Goal: Complete application form: Complete application form

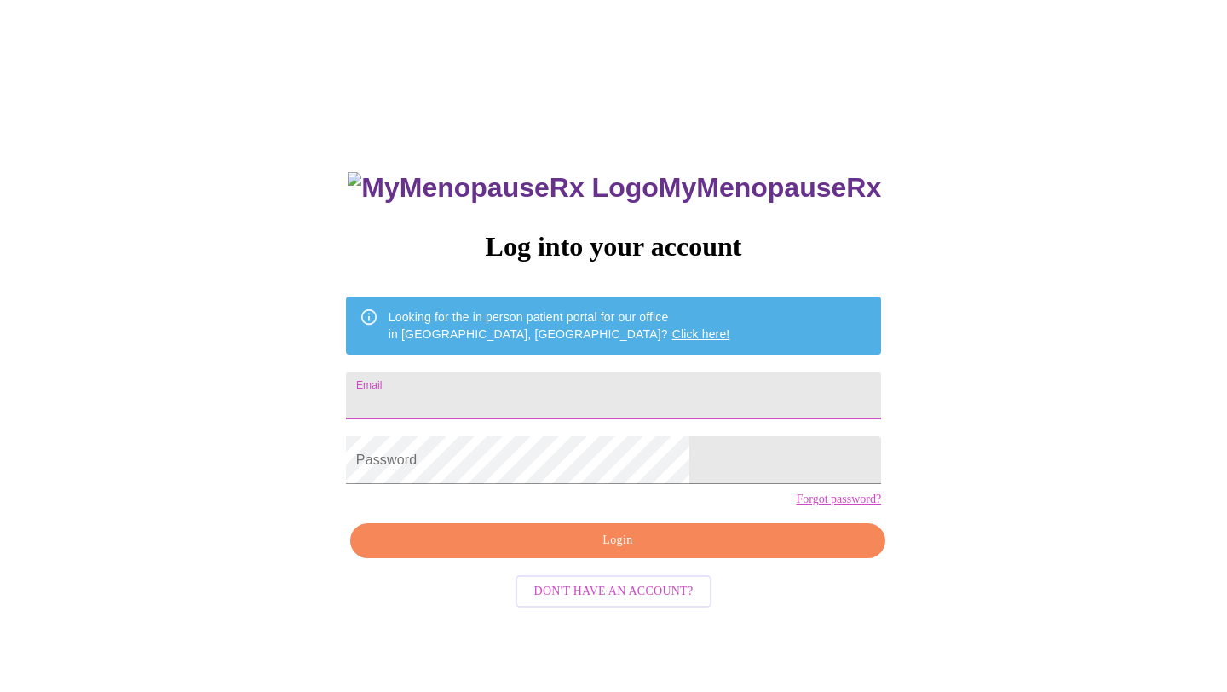
click at [505, 391] on input "Email" at bounding box center [613, 396] width 535 height 48
type input "[PERSON_NAME][EMAIL_ADDRESS][DOMAIN_NAME]"
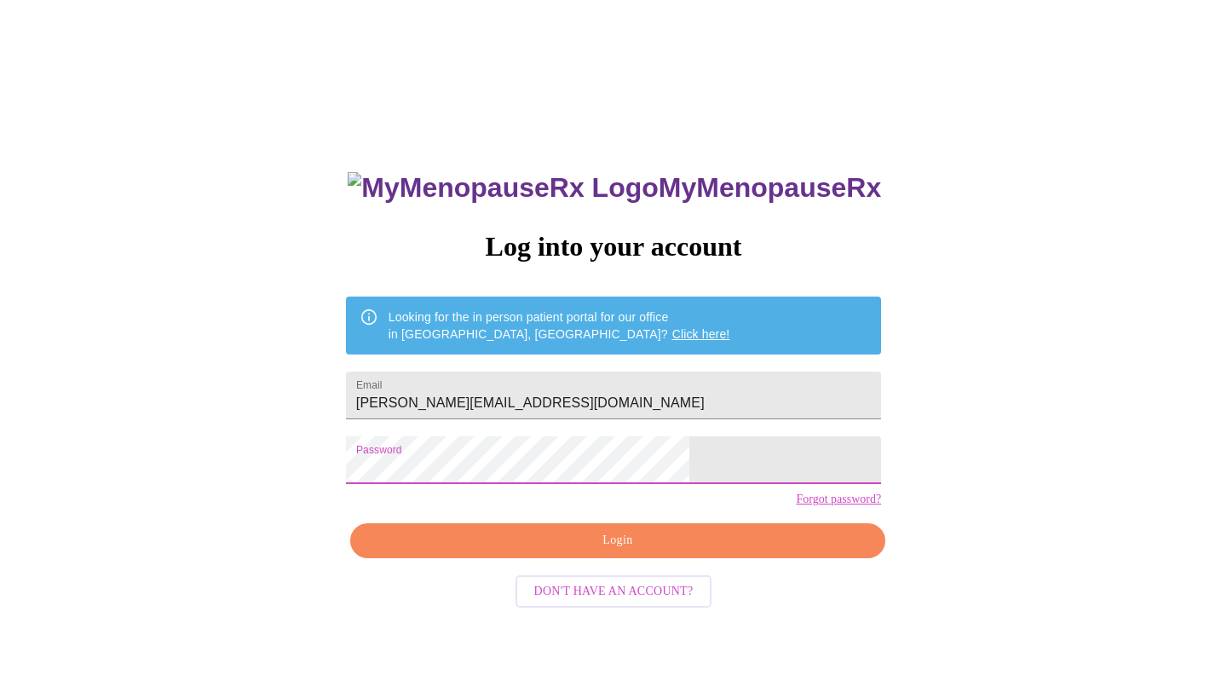
click at [599, 551] on span "Login" at bounding box center [618, 540] width 496 height 21
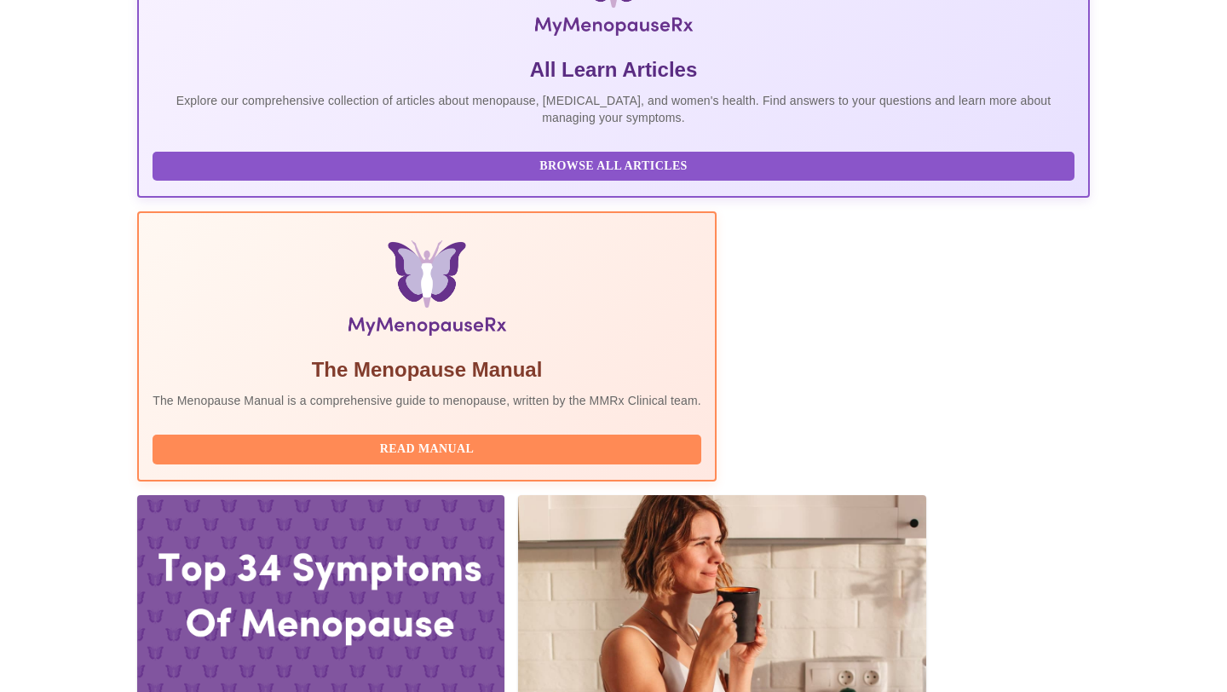
scroll to position [338, 0]
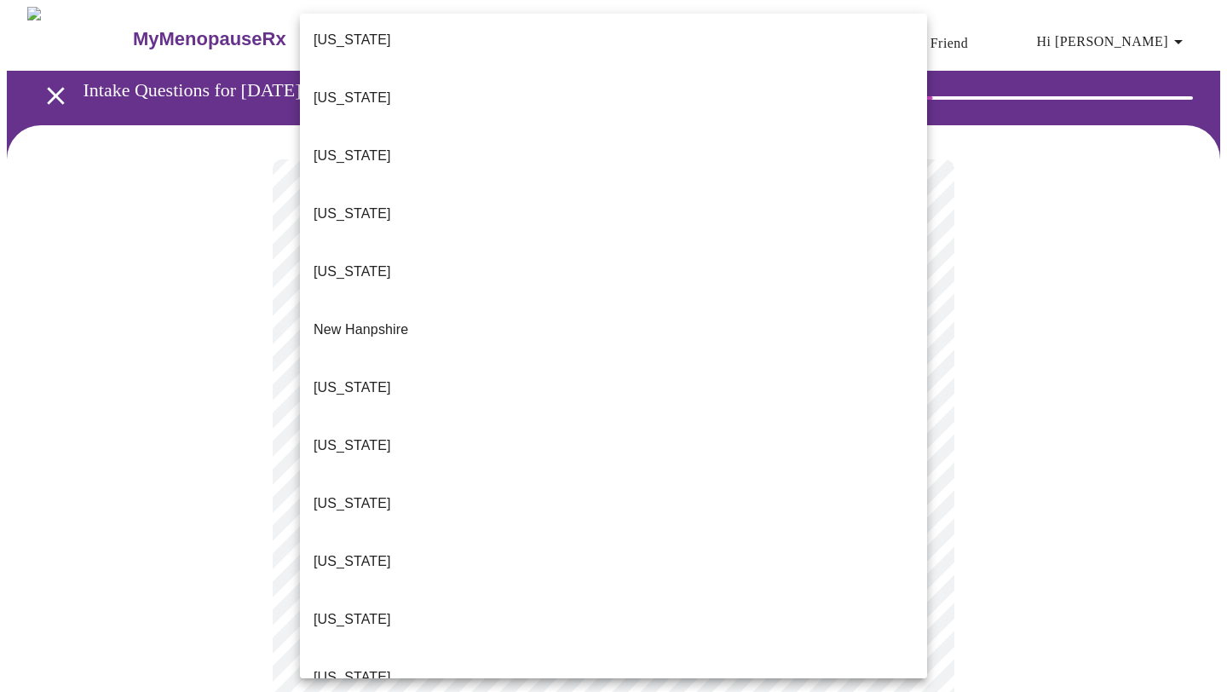
scroll to position [1353, 0]
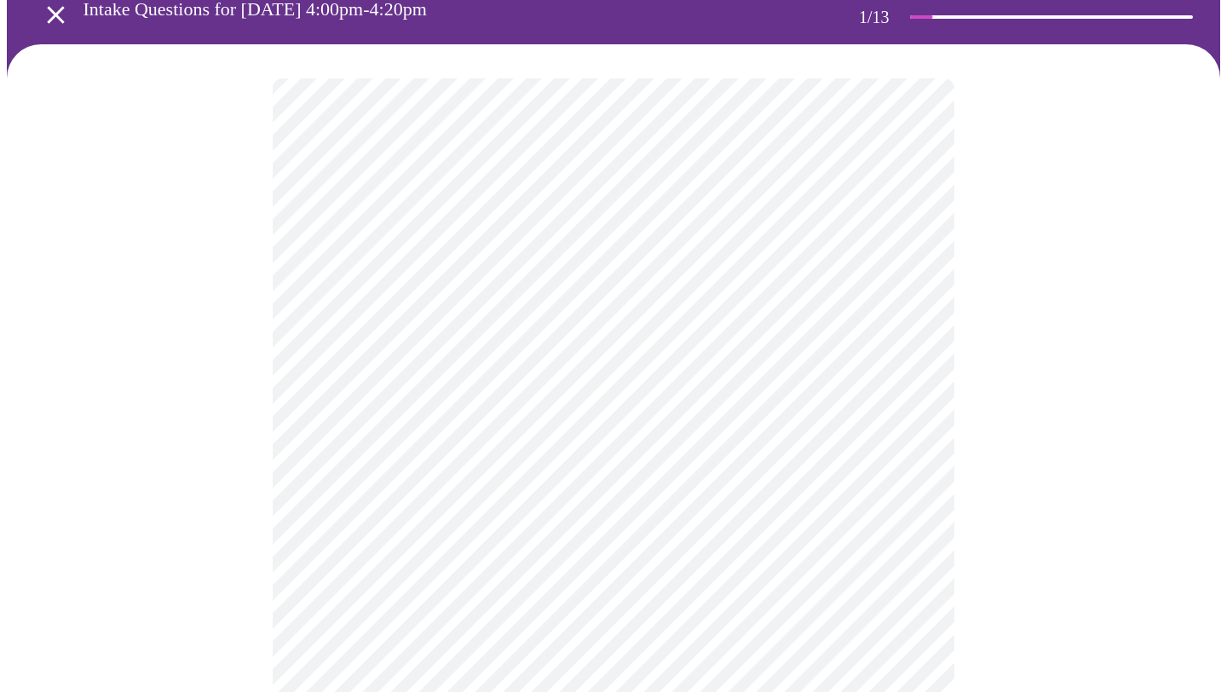
scroll to position [88, 0]
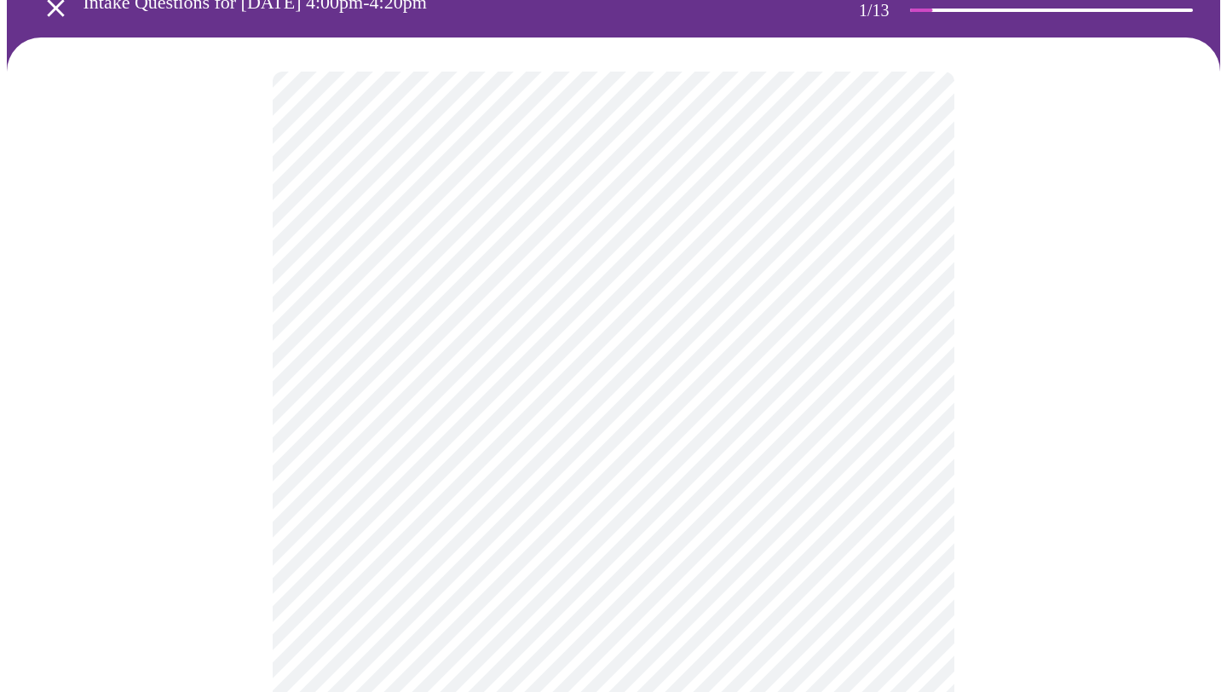
click at [466, 424] on body "MyMenopauseRx Appointments Messaging Labs Uploads Medications Community Refer a…" at bounding box center [614, 697] width 1214 height 1557
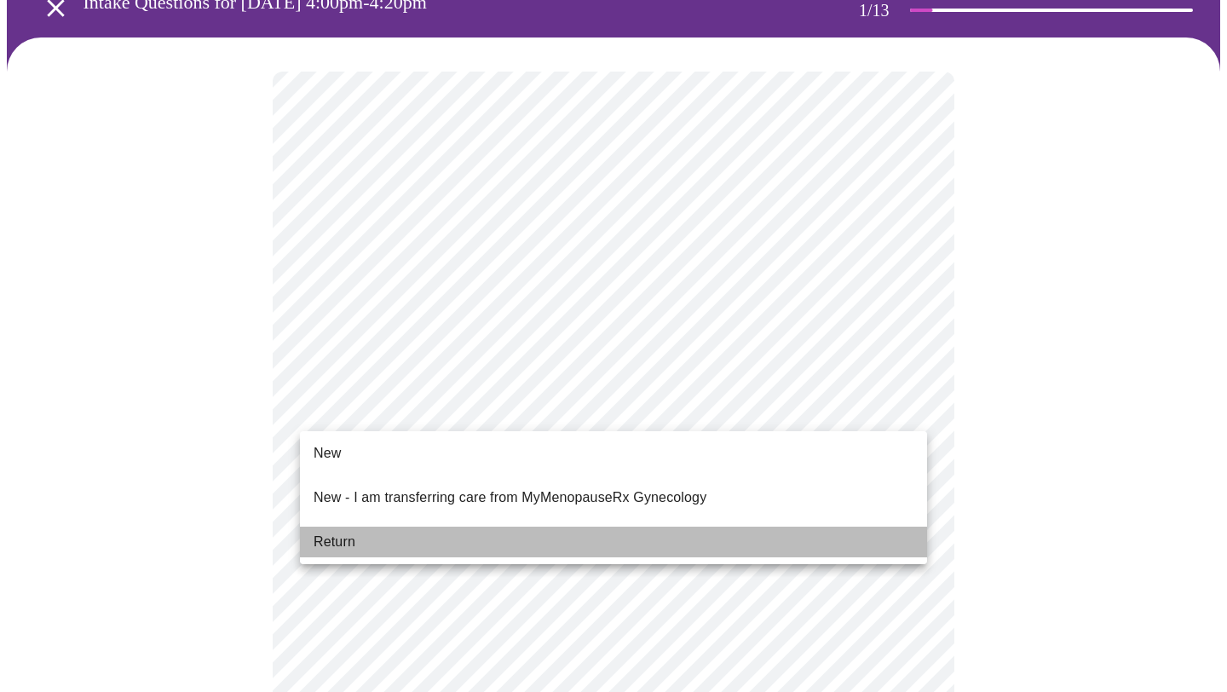
click at [409, 527] on li "Return" at bounding box center [613, 542] width 627 height 31
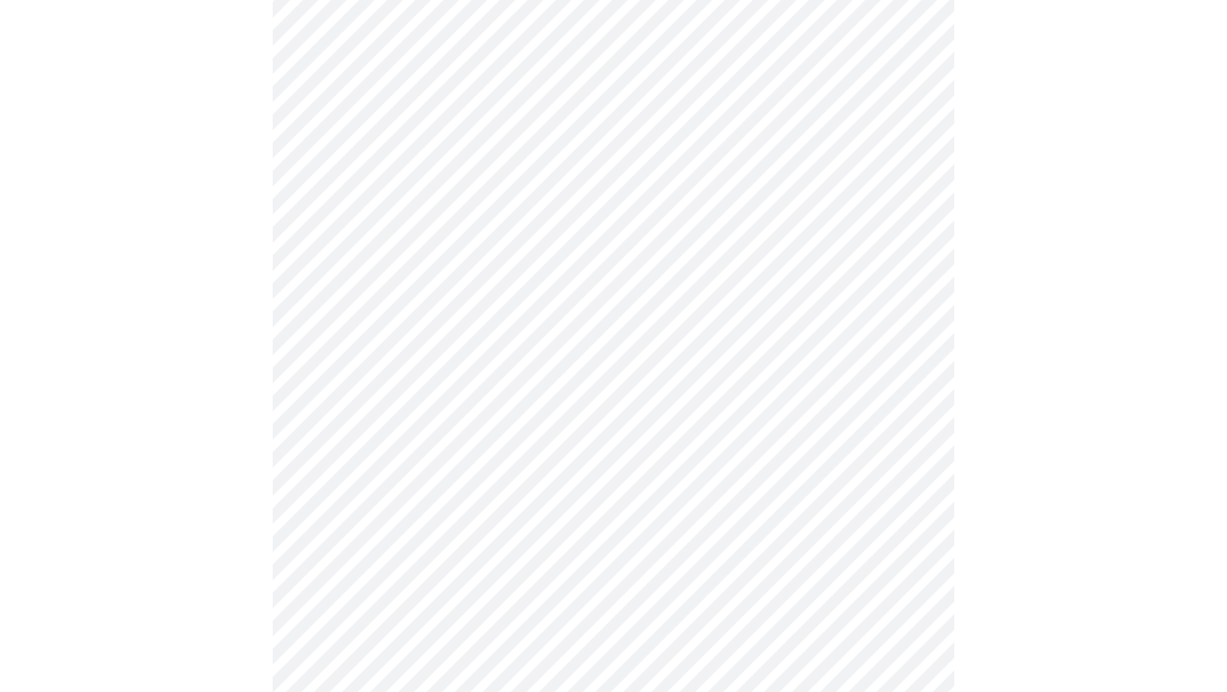
scroll to position [807, 0]
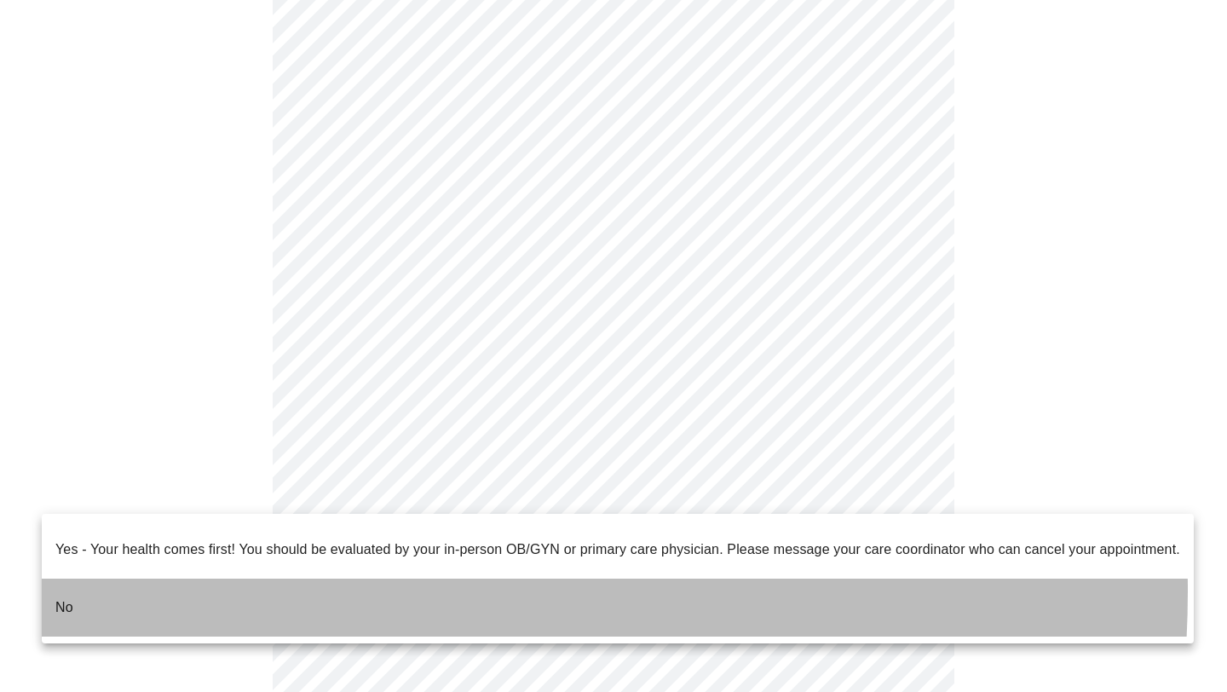
click at [308, 579] on li "No" at bounding box center [618, 608] width 1152 height 58
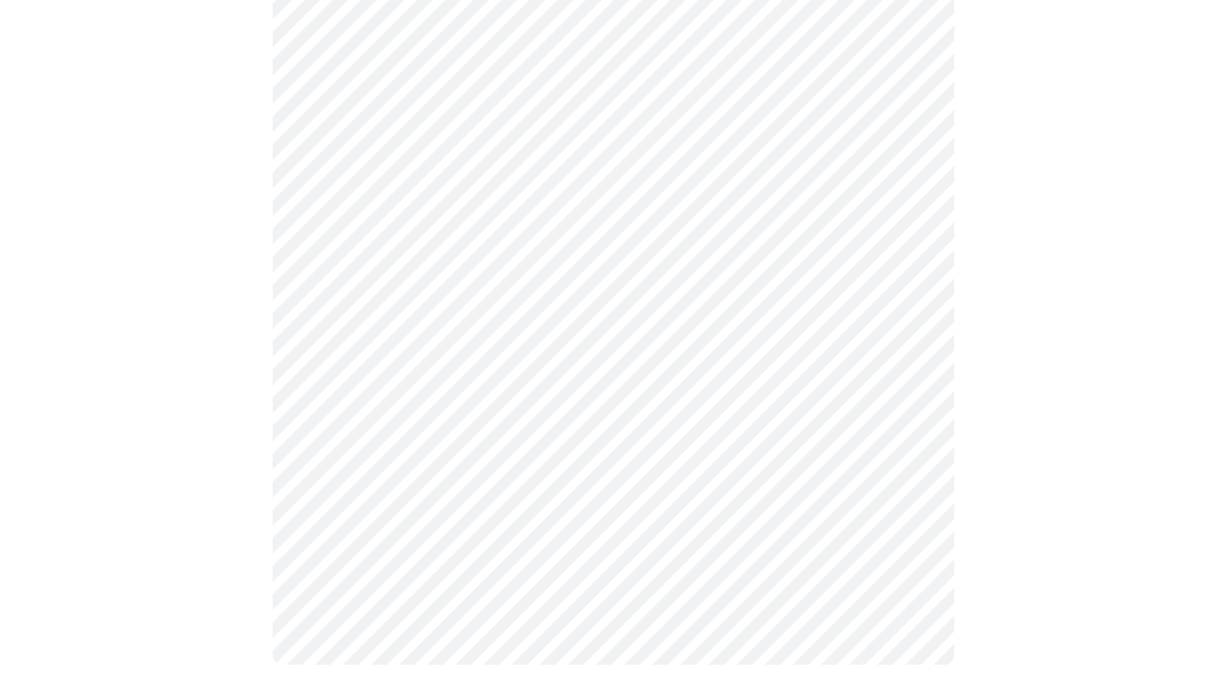
scroll to position [0, 0]
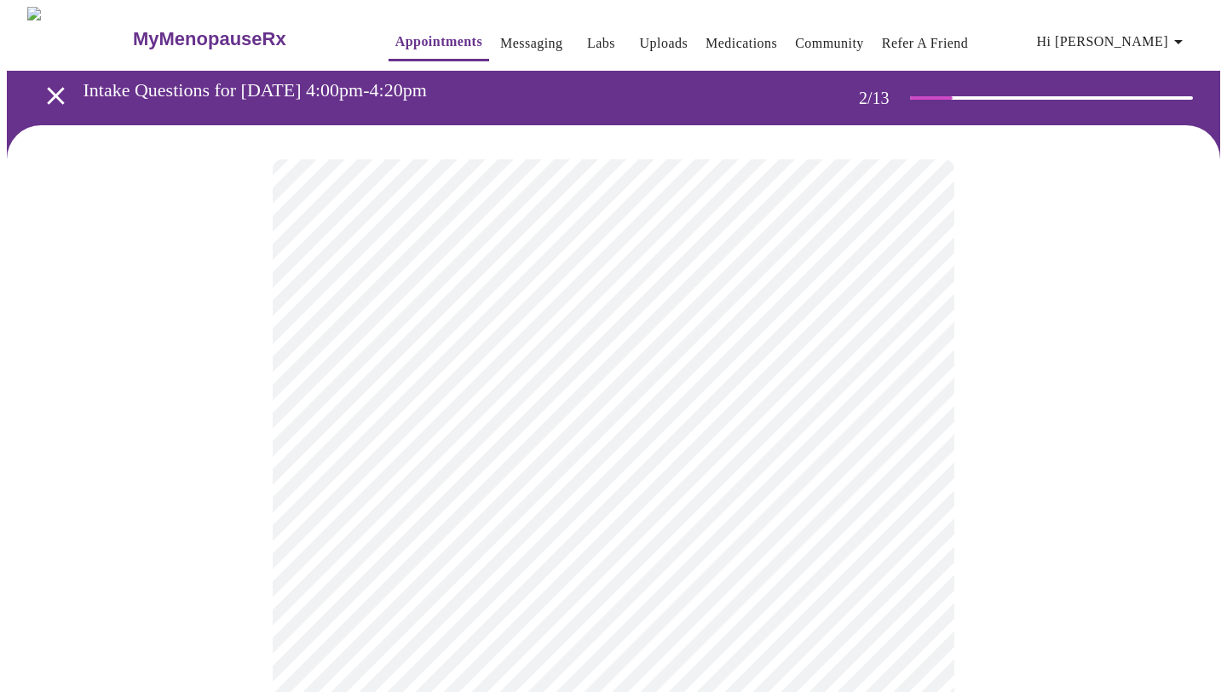
click at [429, 365] on body "MyMenopauseRx Appointments Messaging Labs Uploads Medications Community Refer a…" at bounding box center [614, 519] width 1214 height 1024
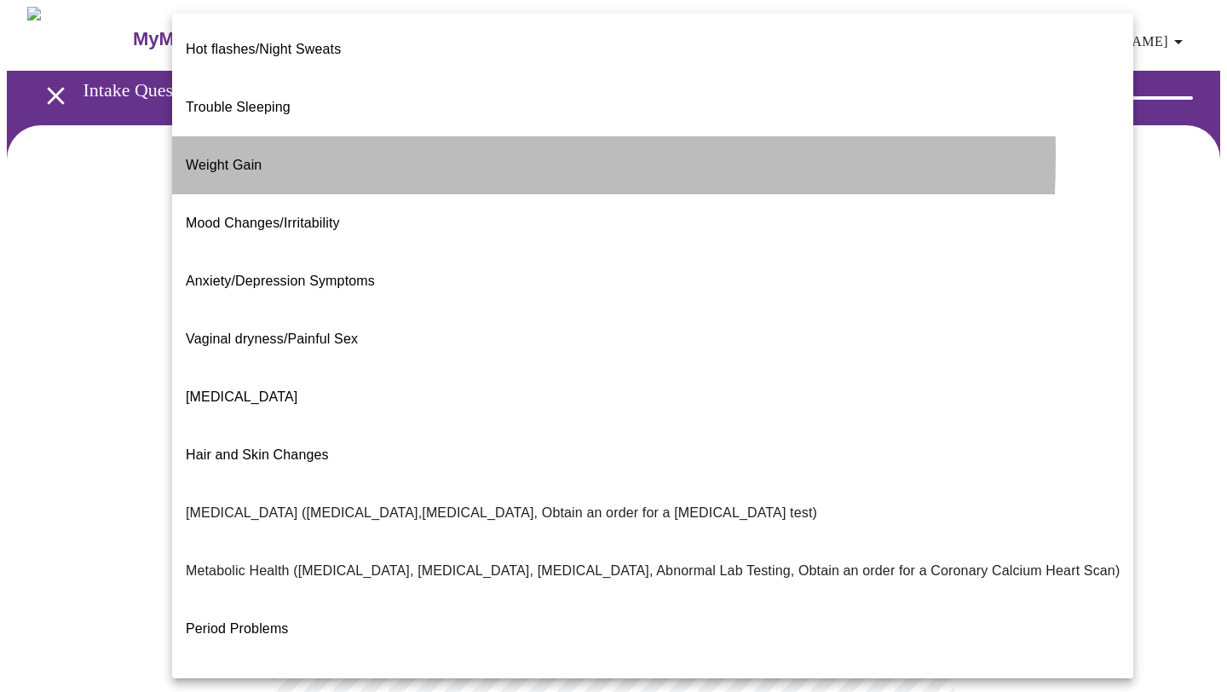
click at [238, 158] on span "Weight Gain" at bounding box center [224, 165] width 76 height 14
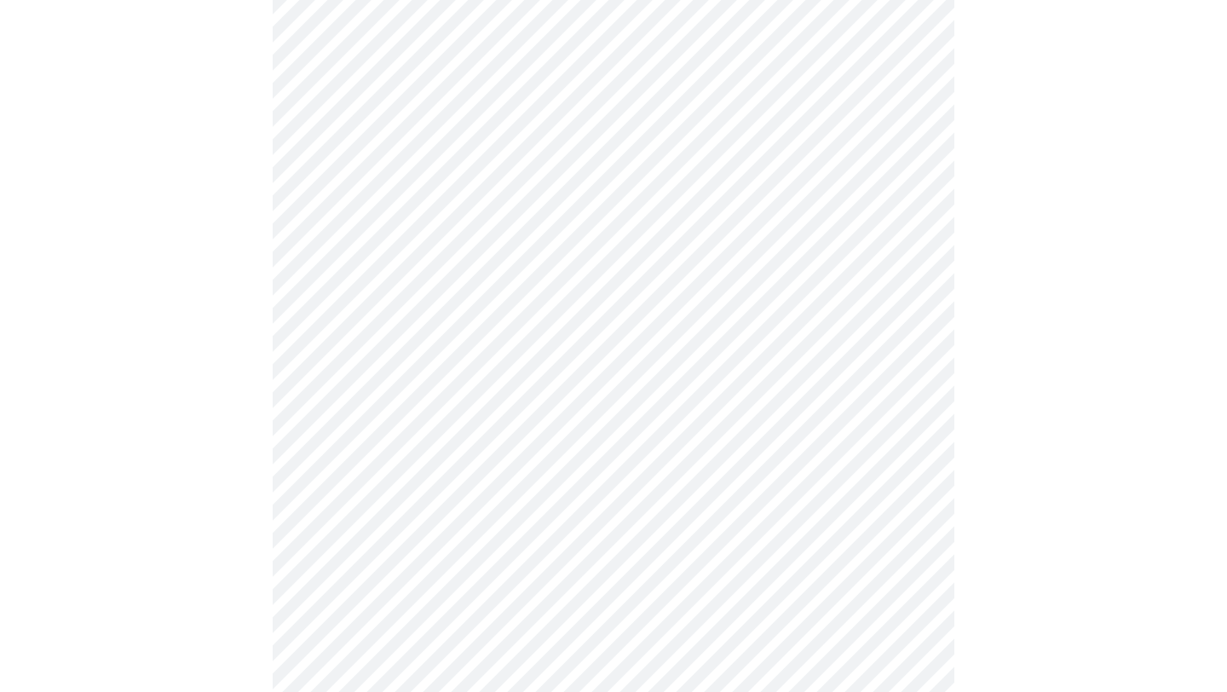
scroll to position [273, 0]
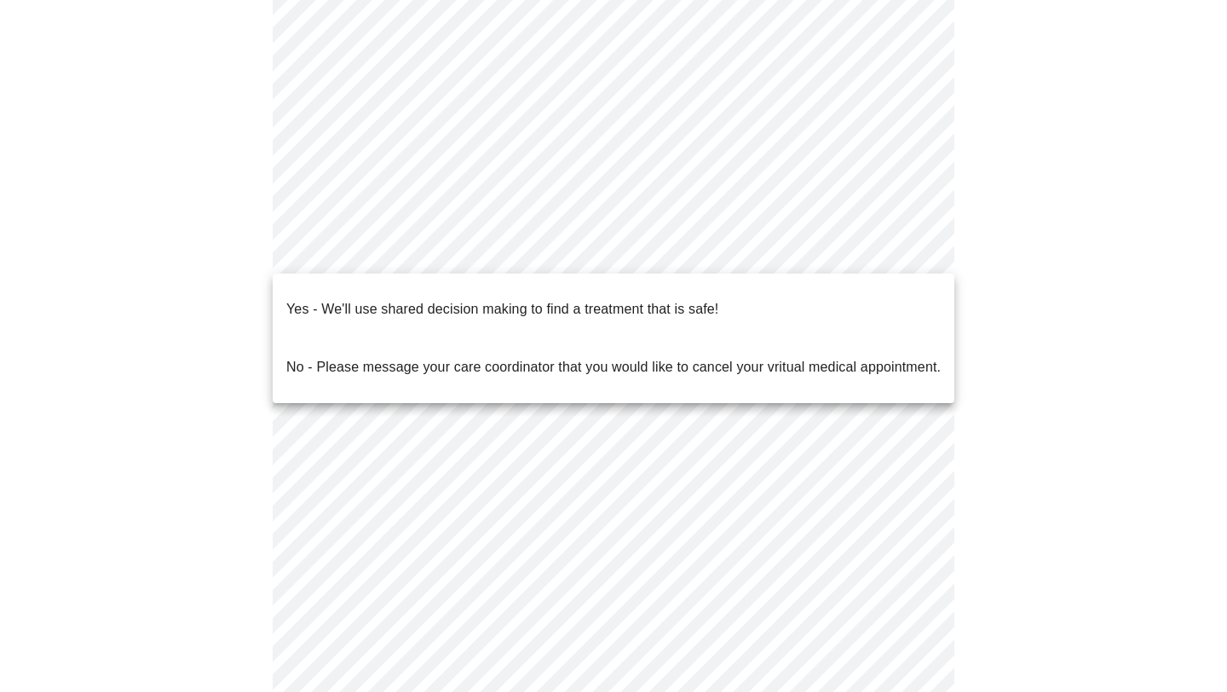
click at [383, 267] on body "MyMenopauseRx Appointments Messaging Labs Uploads Medications Community Refer a…" at bounding box center [614, 241] width 1214 height 1014
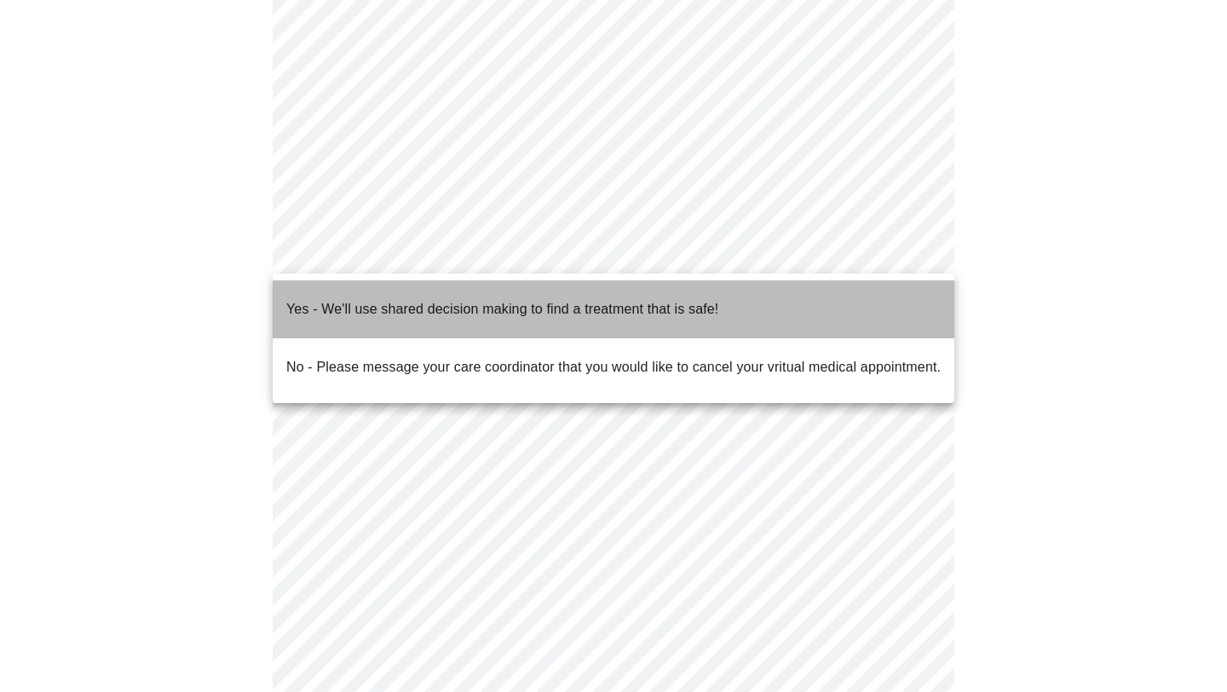
click at [381, 299] on p "Yes - We'll use shared decision making to find a treatment that is safe!" at bounding box center [502, 309] width 432 height 20
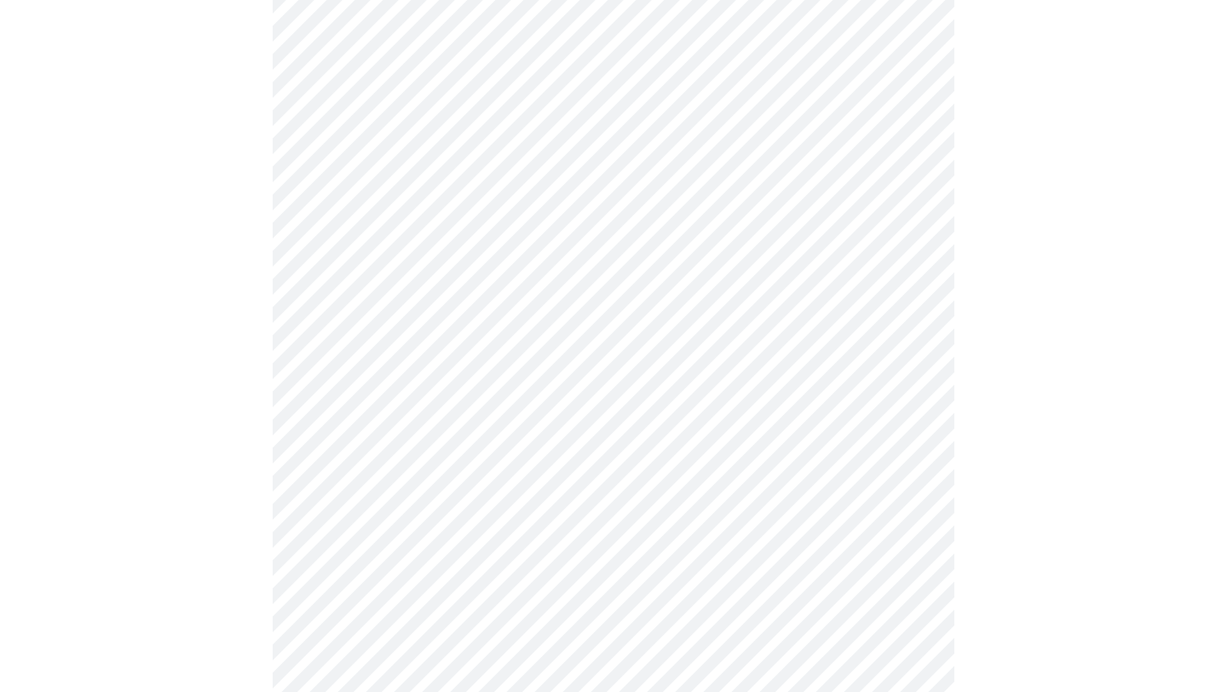
scroll to position [0, 0]
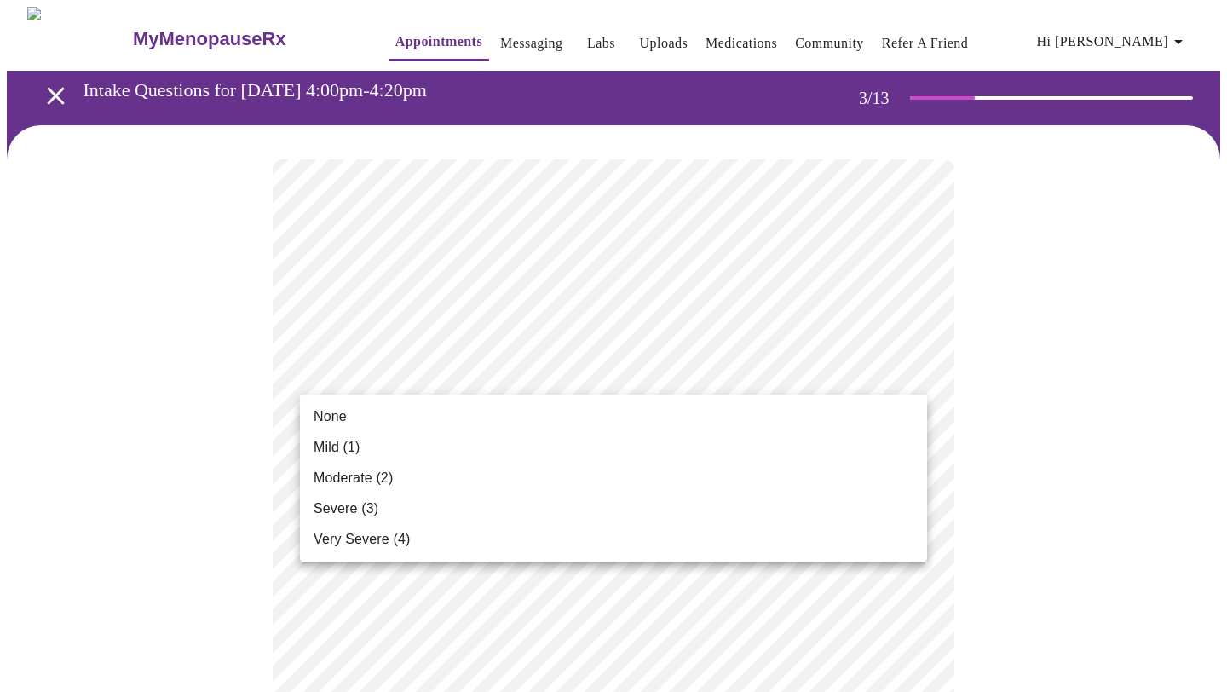
click at [386, 411] on li "None" at bounding box center [613, 416] width 627 height 31
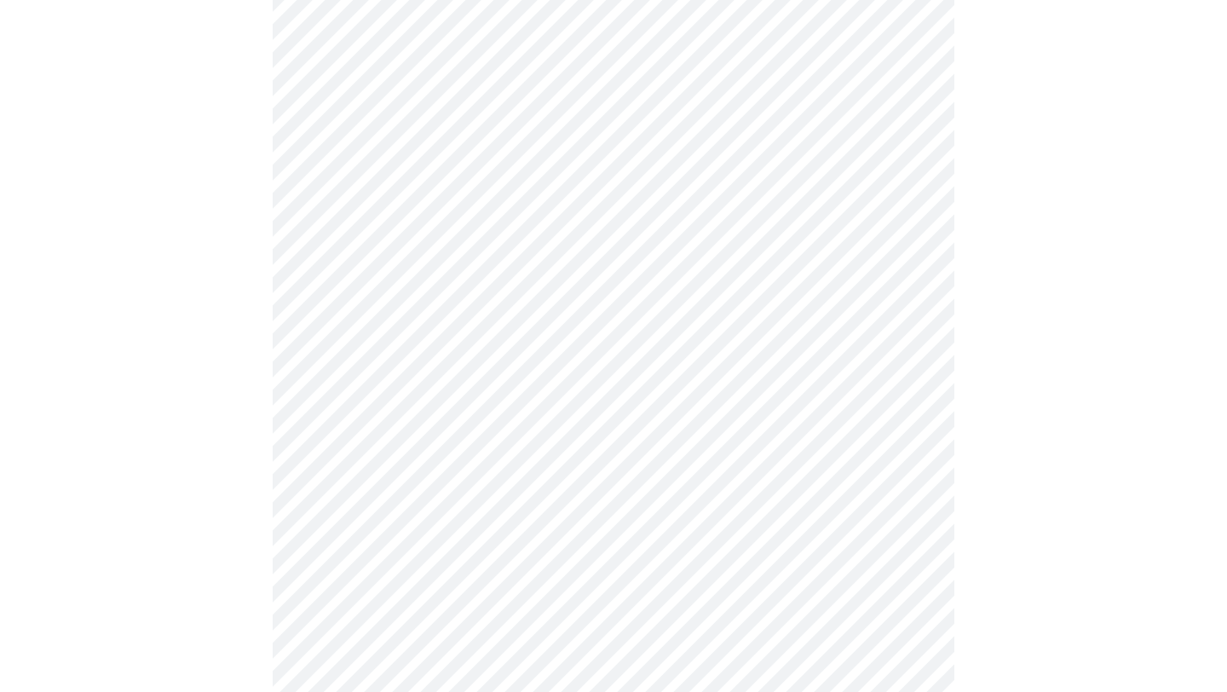
scroll to position [224, 0]
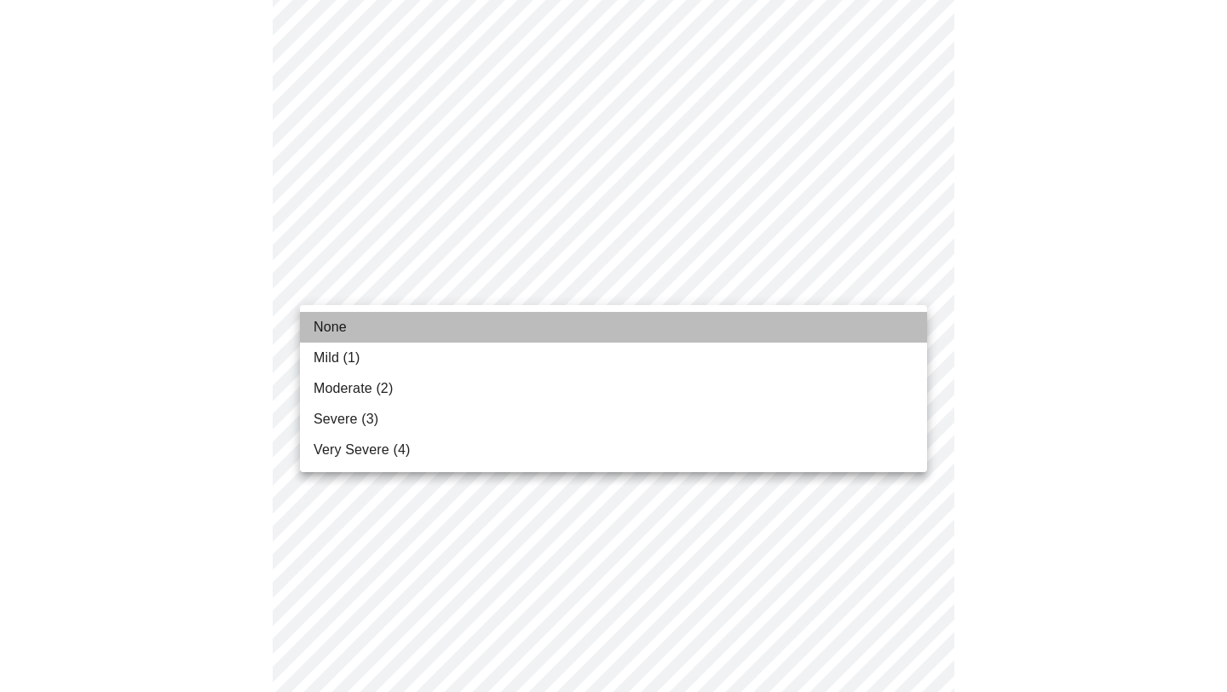
click at [349, 334] on li "None" at bounding box center [613, 327] width 627 height 31
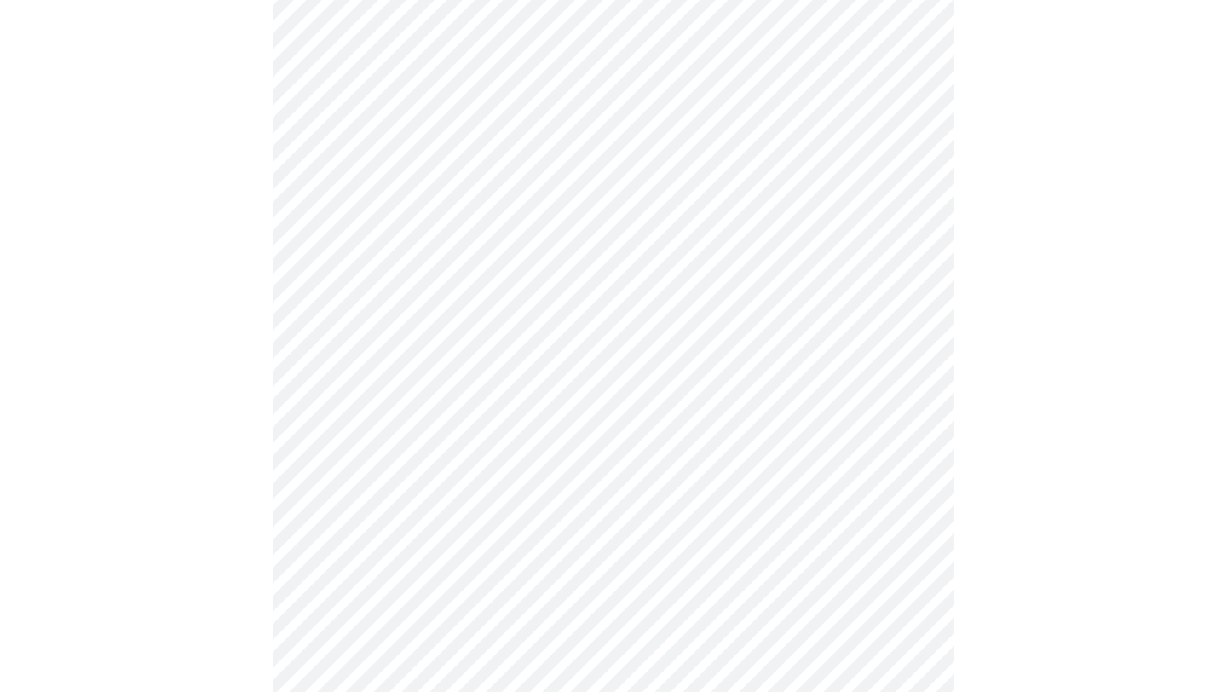
scroll to position [329, 0]
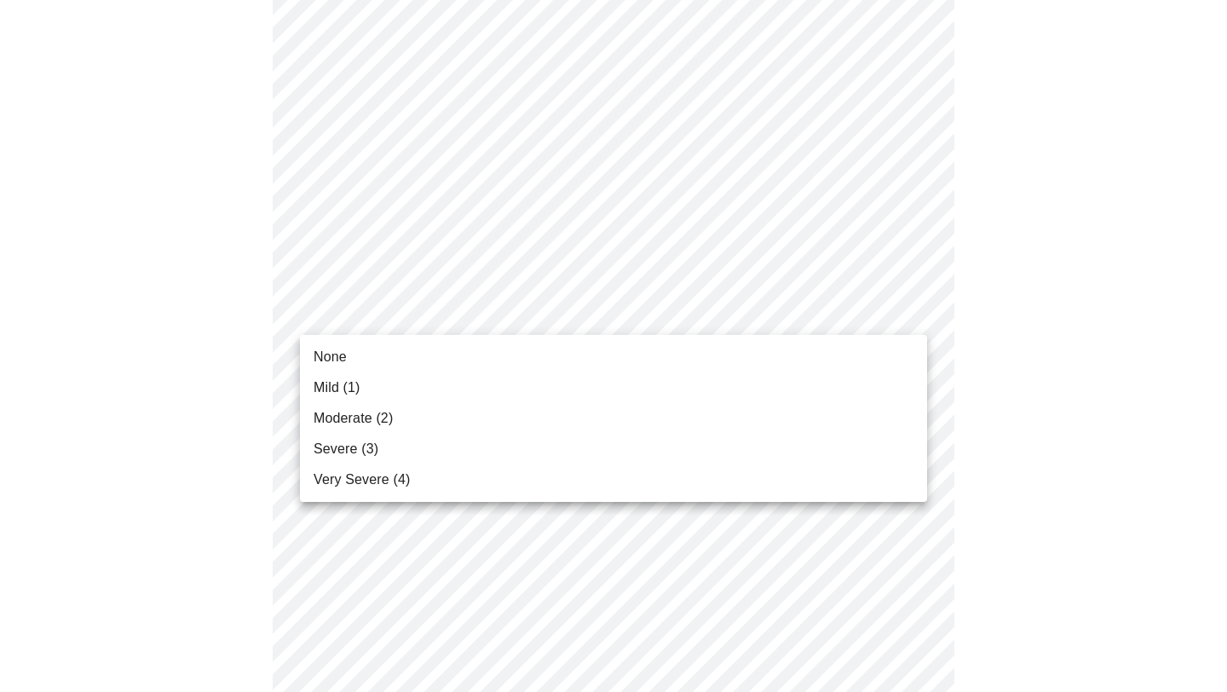
click at [366, 414] on span "Moderate (2)" at bounding box center [353, 418] width 79 height 20
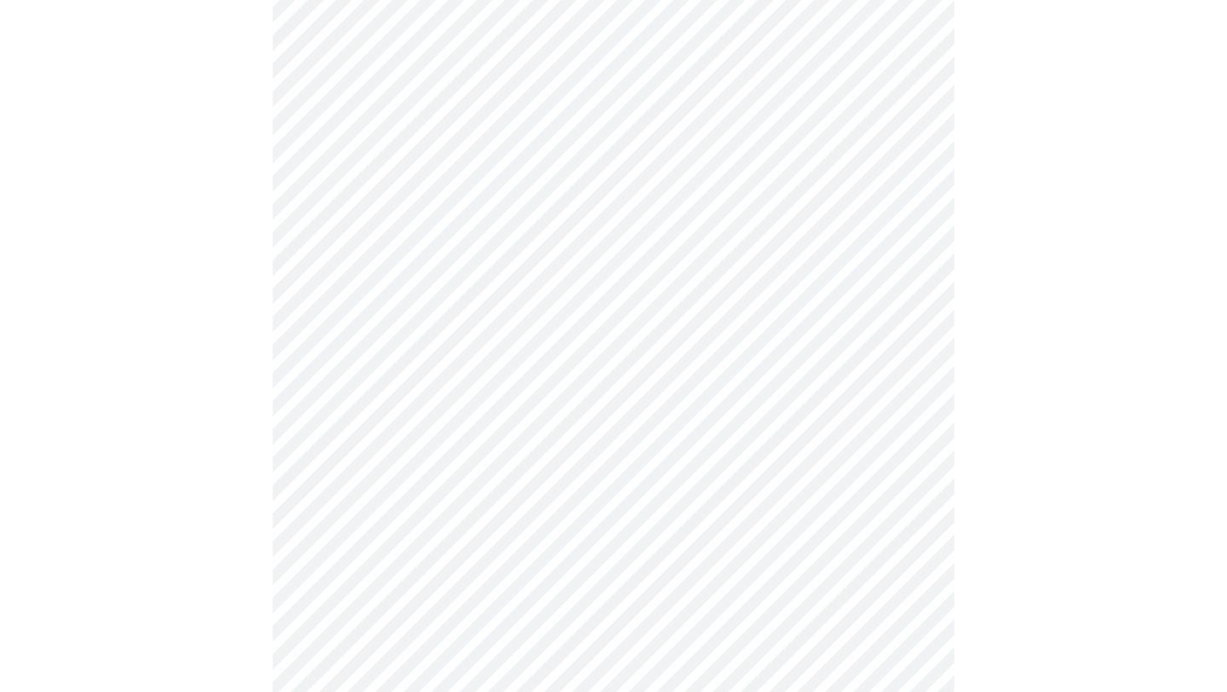
scroll to position [413, 0]
click at [435, 373] on body "MyMenopauseRx Appointments Messaging Labs Uploads Medications Community Refer a…" at bounding box center [614, 691] width 1214 height 2196
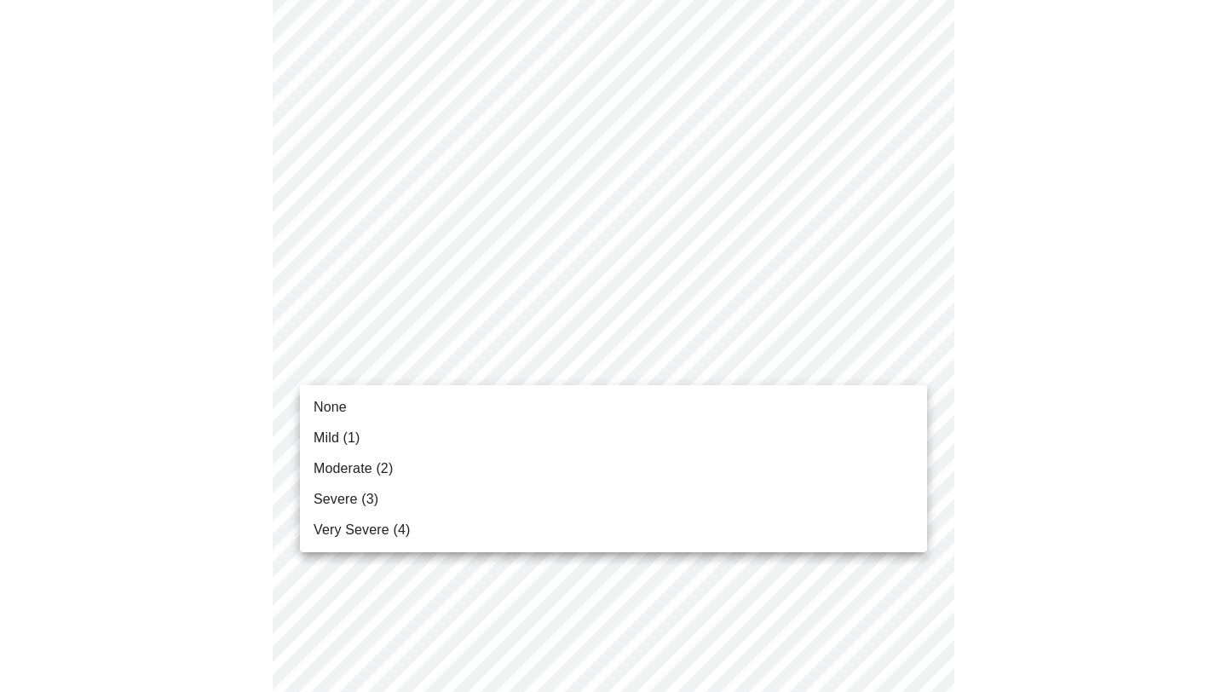
click at [360, 433] on span "Mild (1)" at bounding box center [337, 438] width 47 height 20
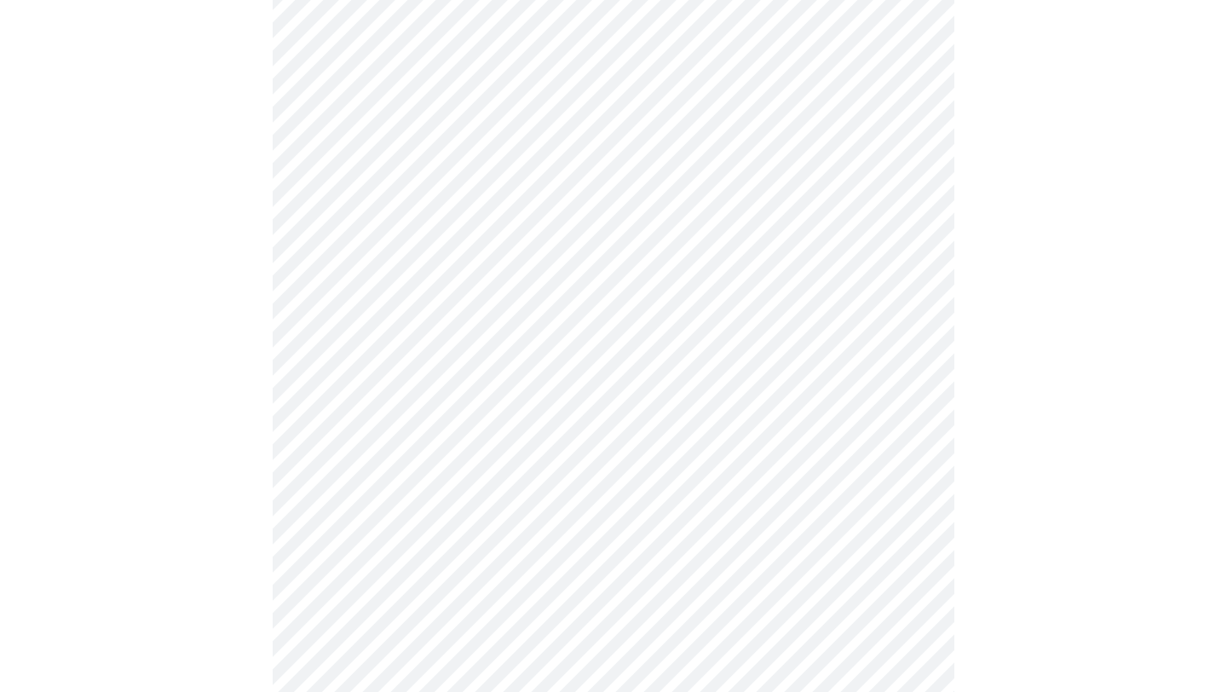
scroll to position [532, 0]
click at [458, 360] on body "MyMenopauseRx Appointments Messaging Labs Uploads Medications Community Refer a…" at bounding box center [614, 561] width 1214 height 2172
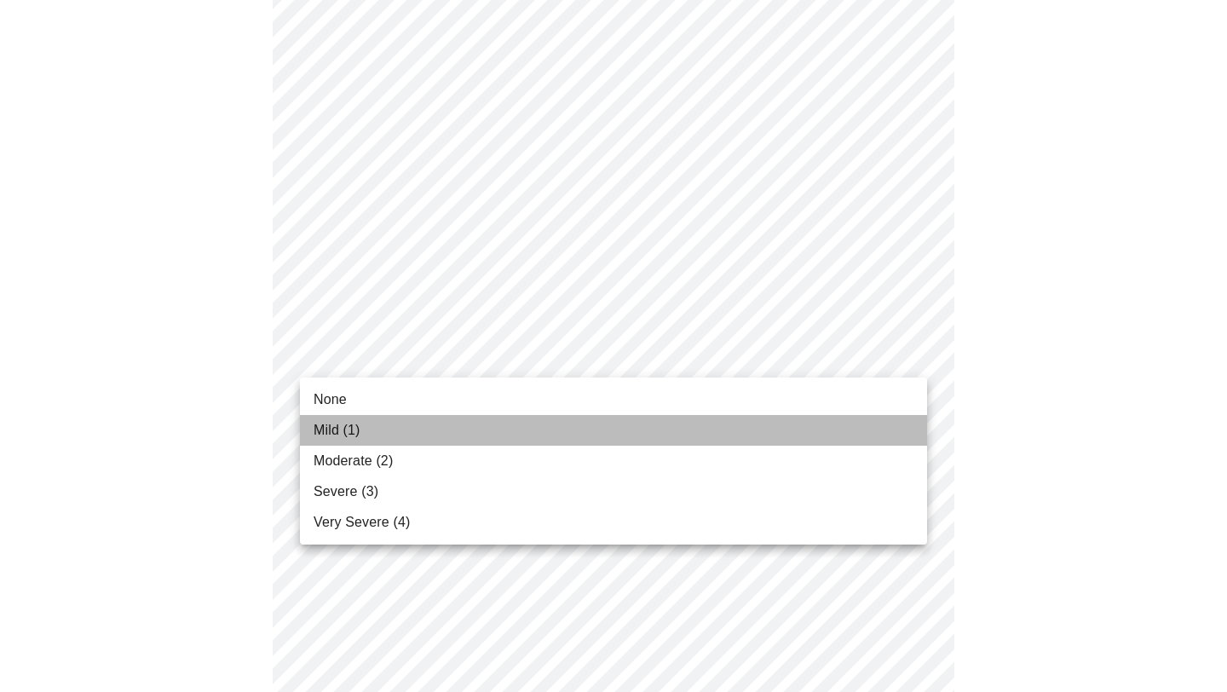
click at [376, 422] on li "Mild (1)" at bounding box center [613, 430] width 627 height 31
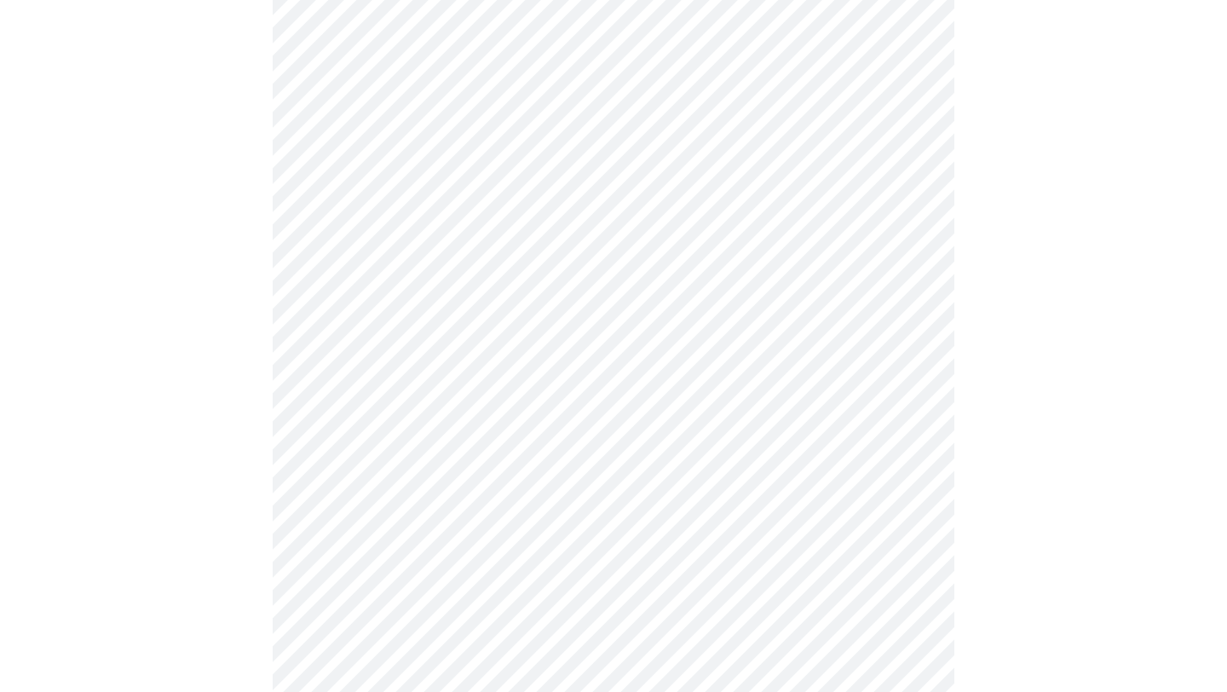
scroll to position [644, 0]
click at [436, 373] on body "MyMenopauseRx Appointments Messaging Labs Uploads Medications Community Refer a…" at bounding box center [614, 436] width 1214 height 2148
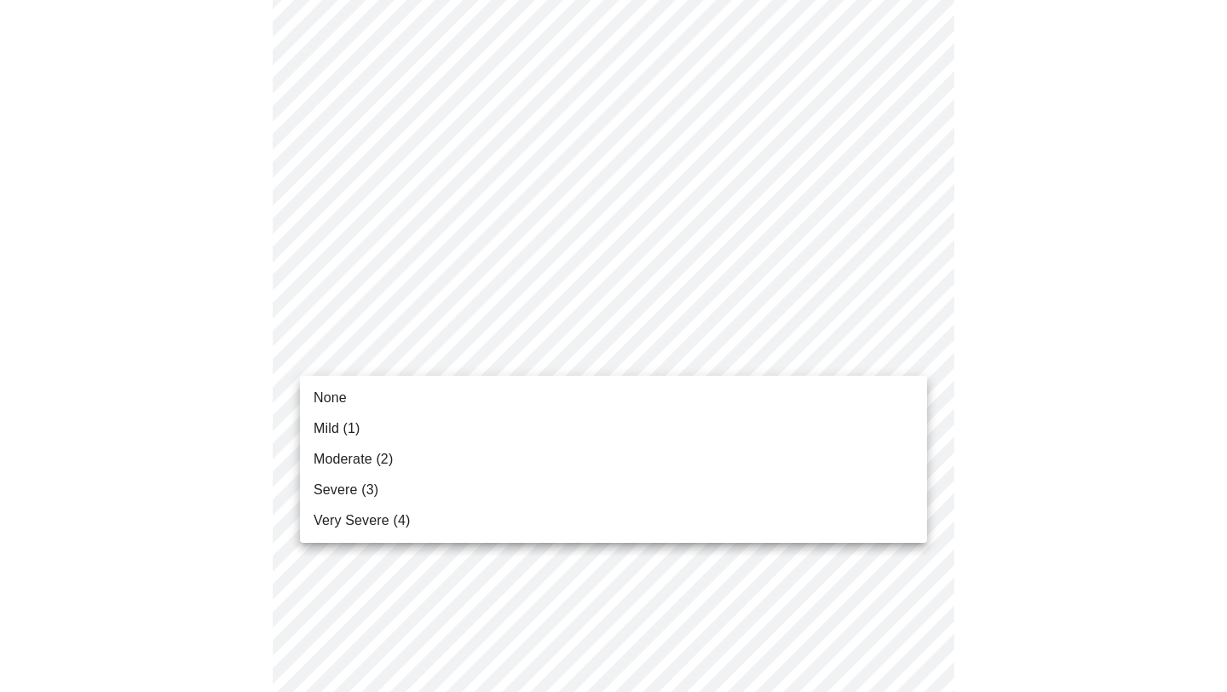
click at [394, 392] on li "None" at bounding box center [613, 398] width 627 height 31
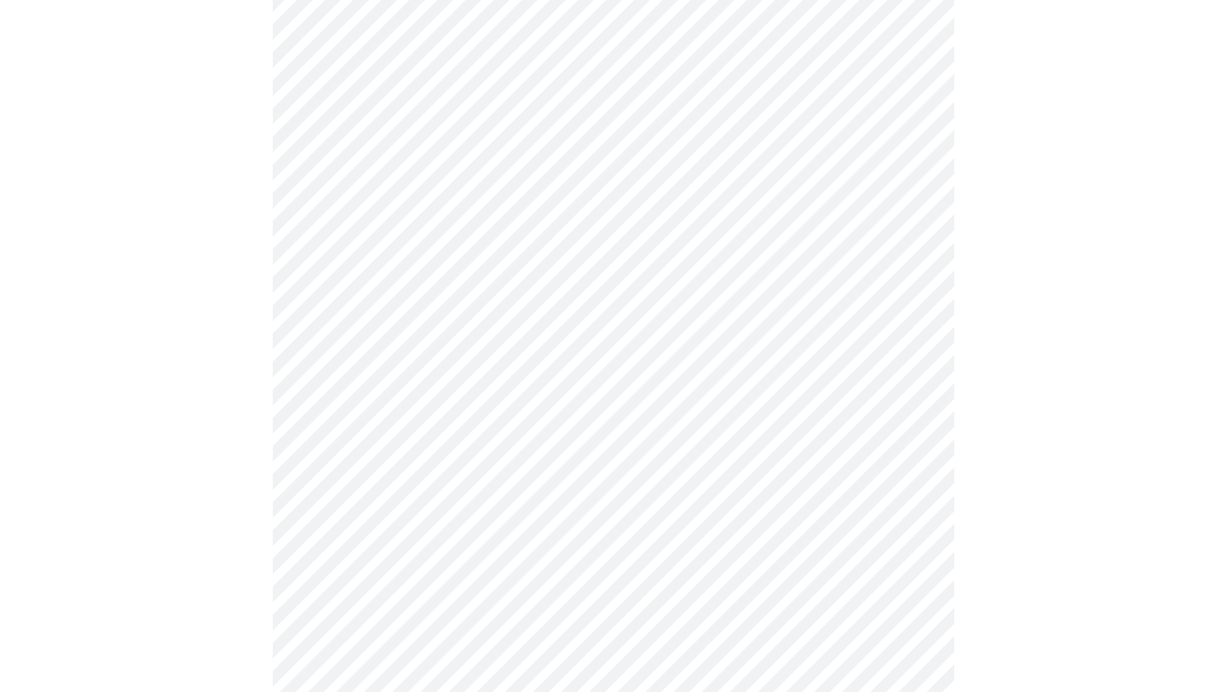
scroll to position [874, 0]
click at [484, 258] on body "MyMenopauseRx Appointments Messaging Labs Uploads Medications Community Refer a…" at bounding box center [614, 194] width 1214 height 2124
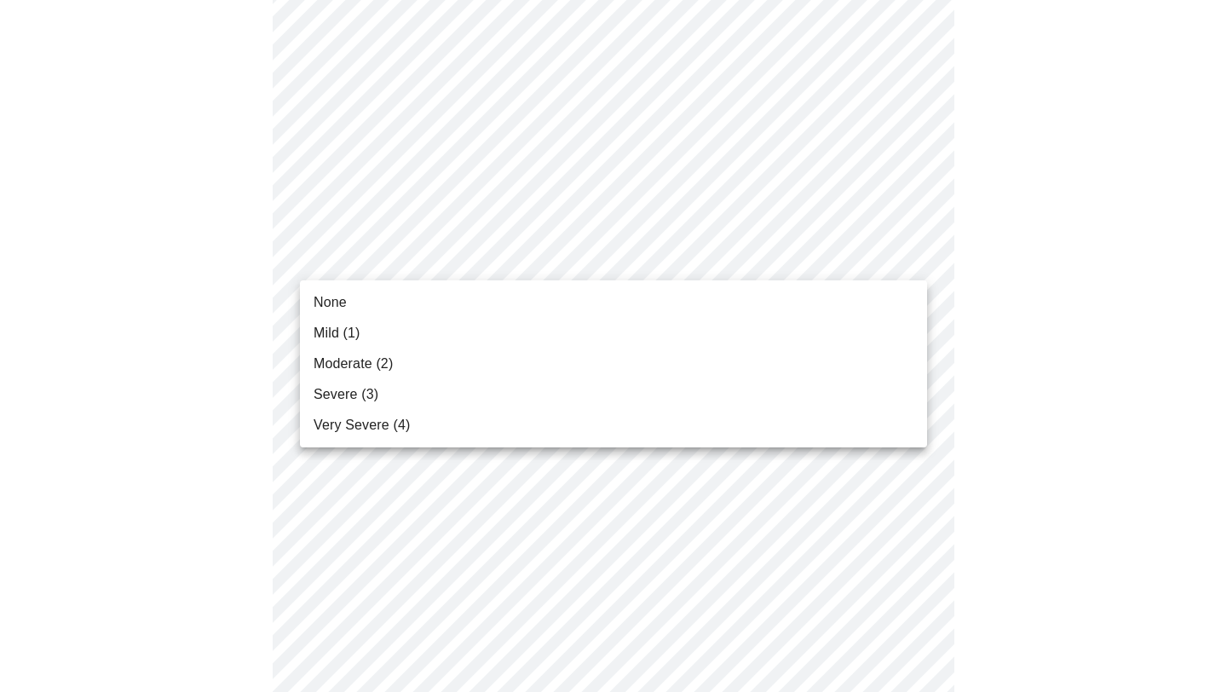
click at [407, 363] on li "Moderate (2)" at bounding box center [613, 364] width 627 height 31
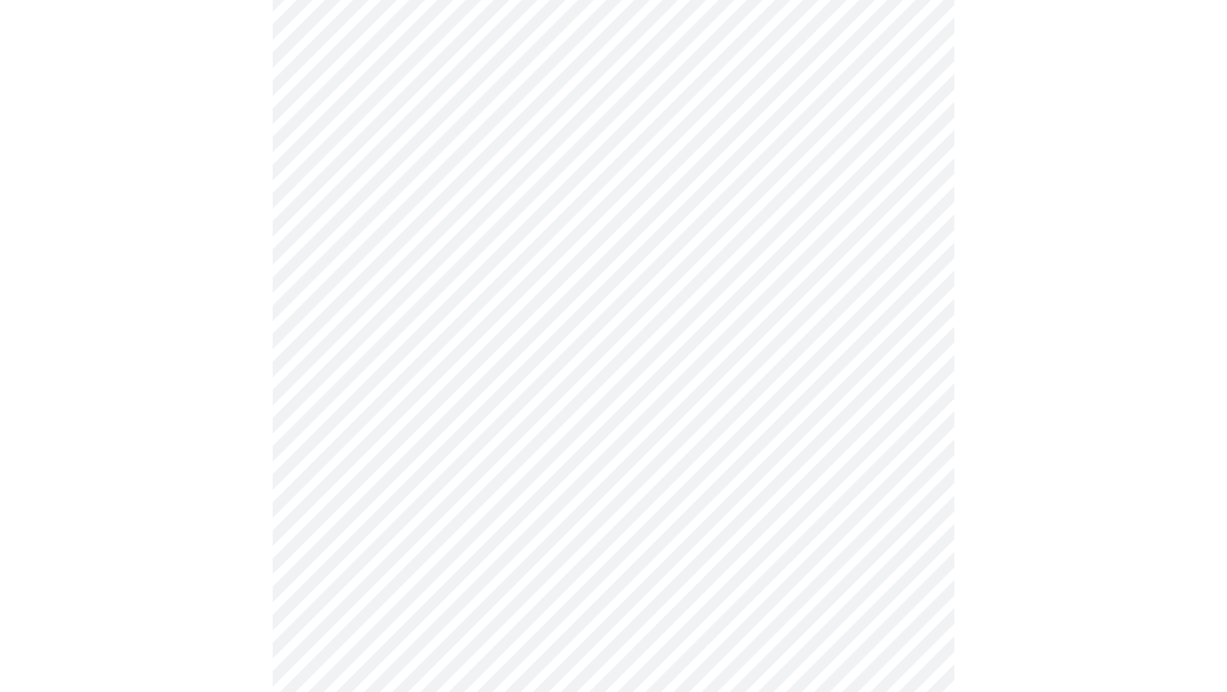
scroll to position [977, 0]
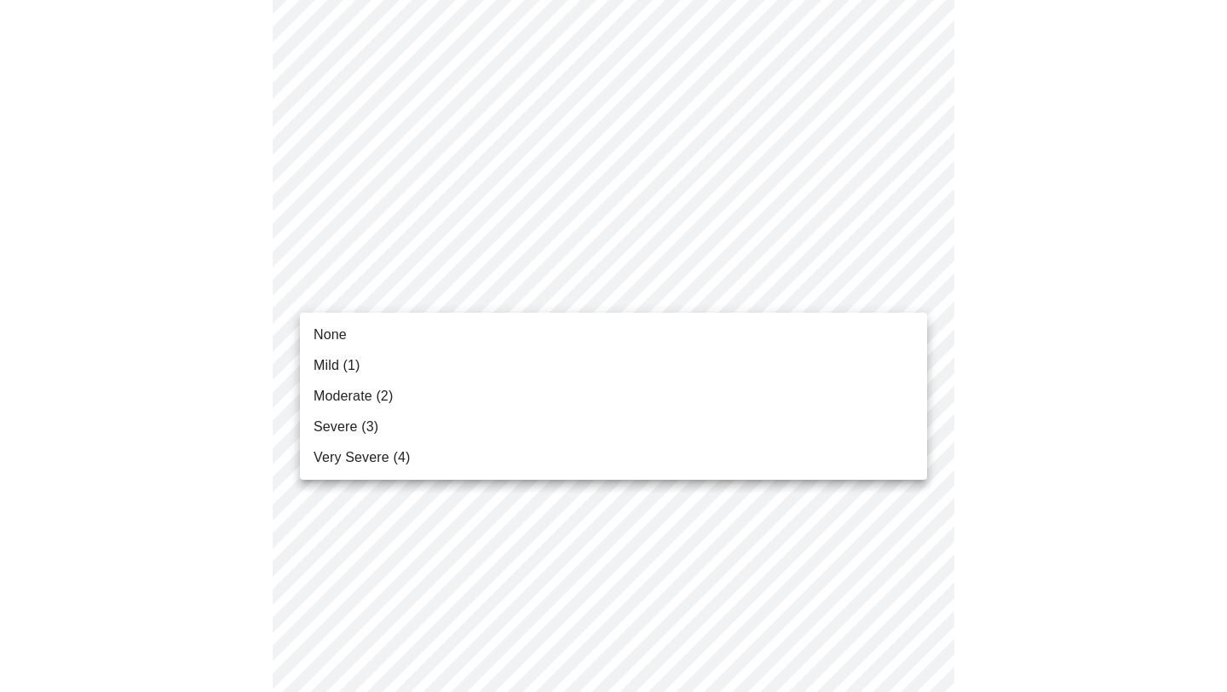
click at [435, 297] on body "MyMenopauseRx Appointments Messaging Labs Uploads Medications Community Refer a…" at bounding box center [614, 80] width 1214 height 2100
click at [379, 391] on span "Moderate (2)" at bounding box center [353, 396] width 79 height 20
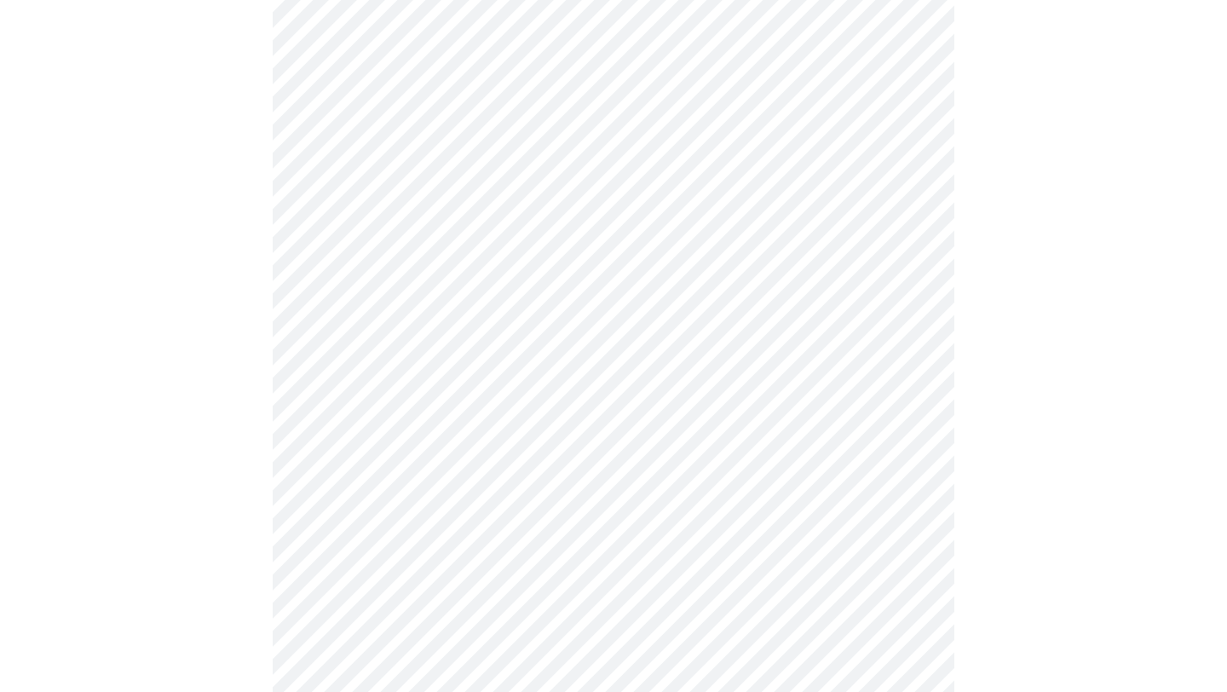
scroll to position [1082, 0]
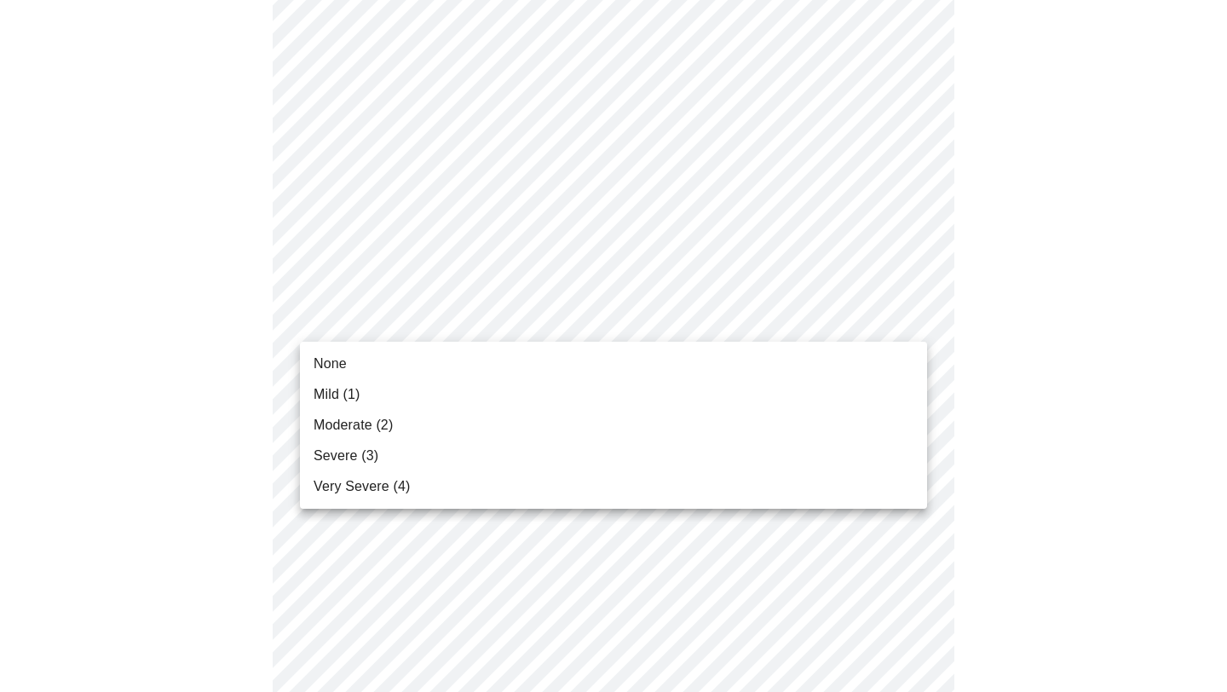
click at [389, 392] on li "Mild (1)" at bounding box center [613, 394] width 627 height 31
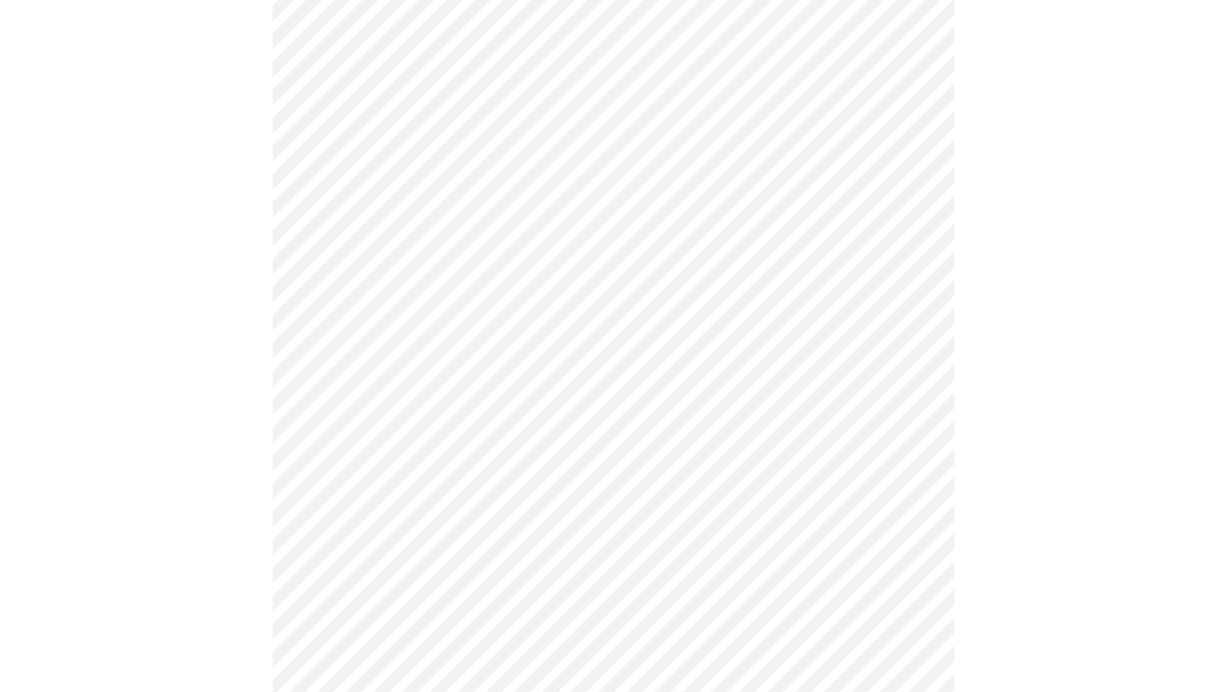
scroll to position [1263, 0]
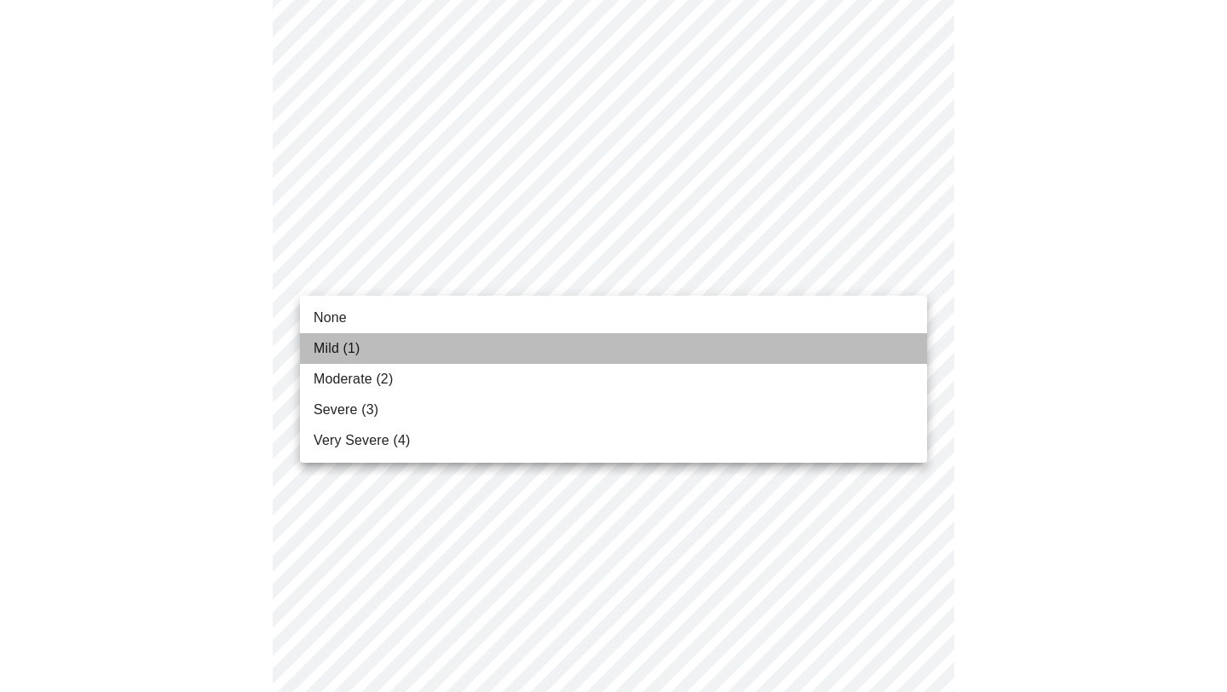
click at [421, 340] on li "Mild (1)" at bounding box center [613, 348] width 627 height 31
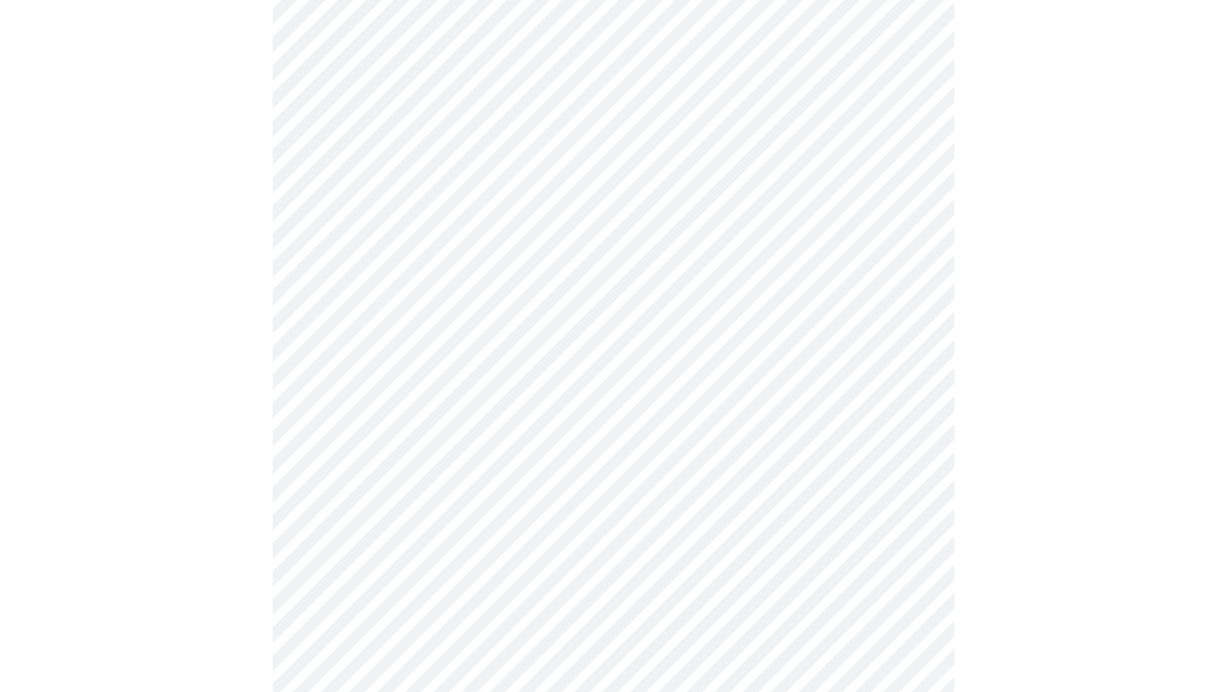
scroll to position [1336, 0]
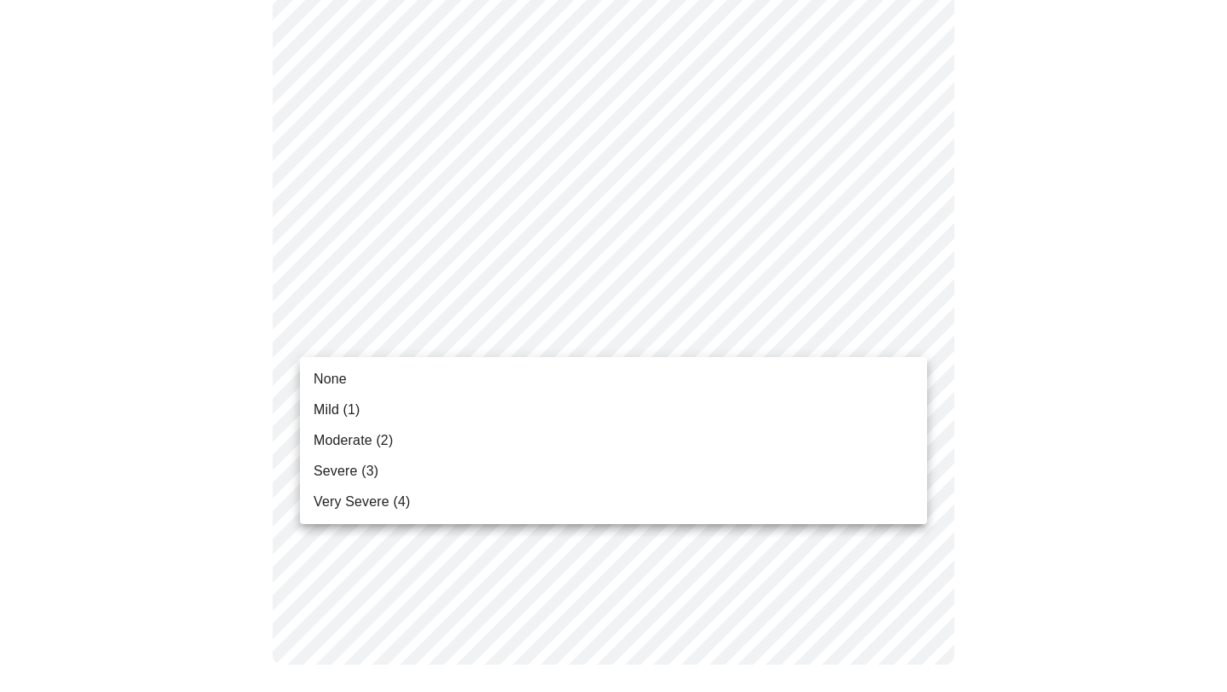
click at [392, 427] on li "Moderate (2)" at bounding box center [613, 440] width 627 height 31
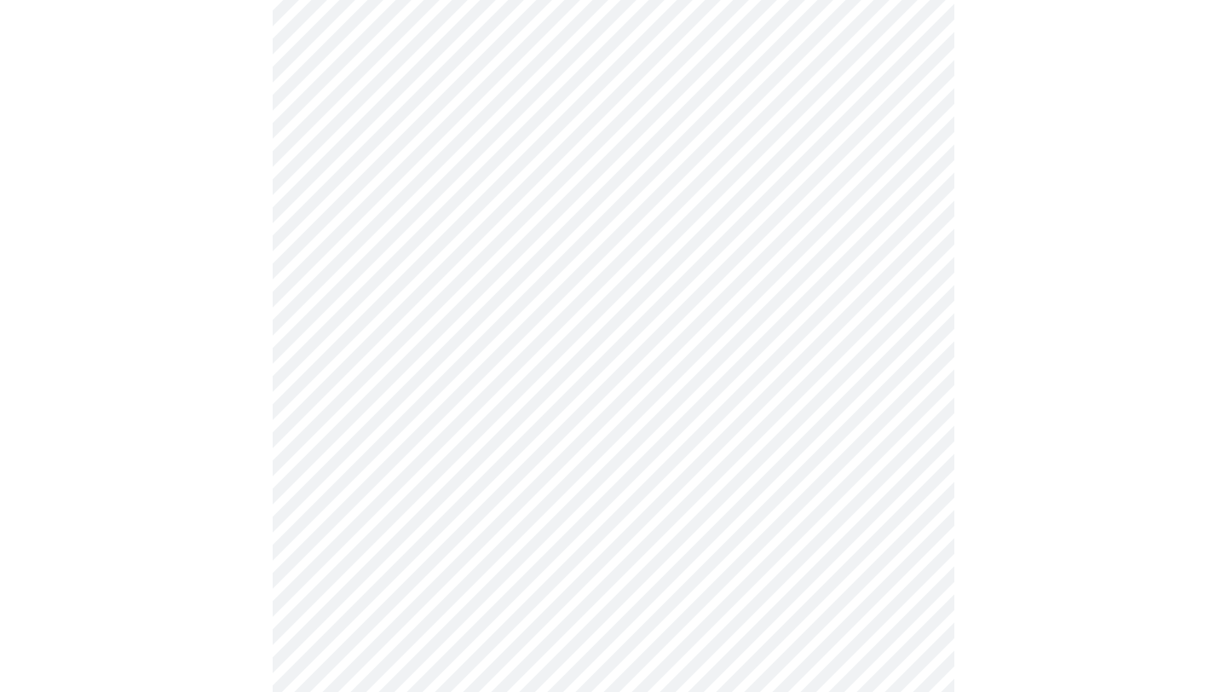
scroll to position [959, 0]
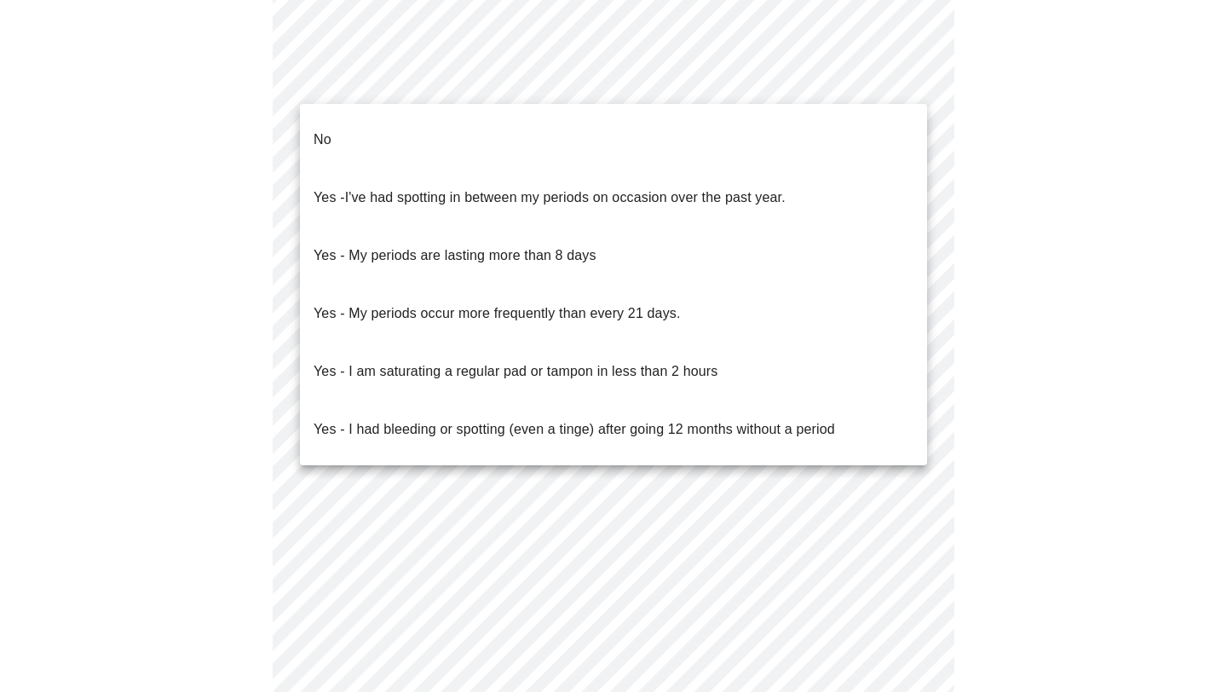
click at [350, 134] on li "No" at bounding box center [613, 140] width 627 height 58
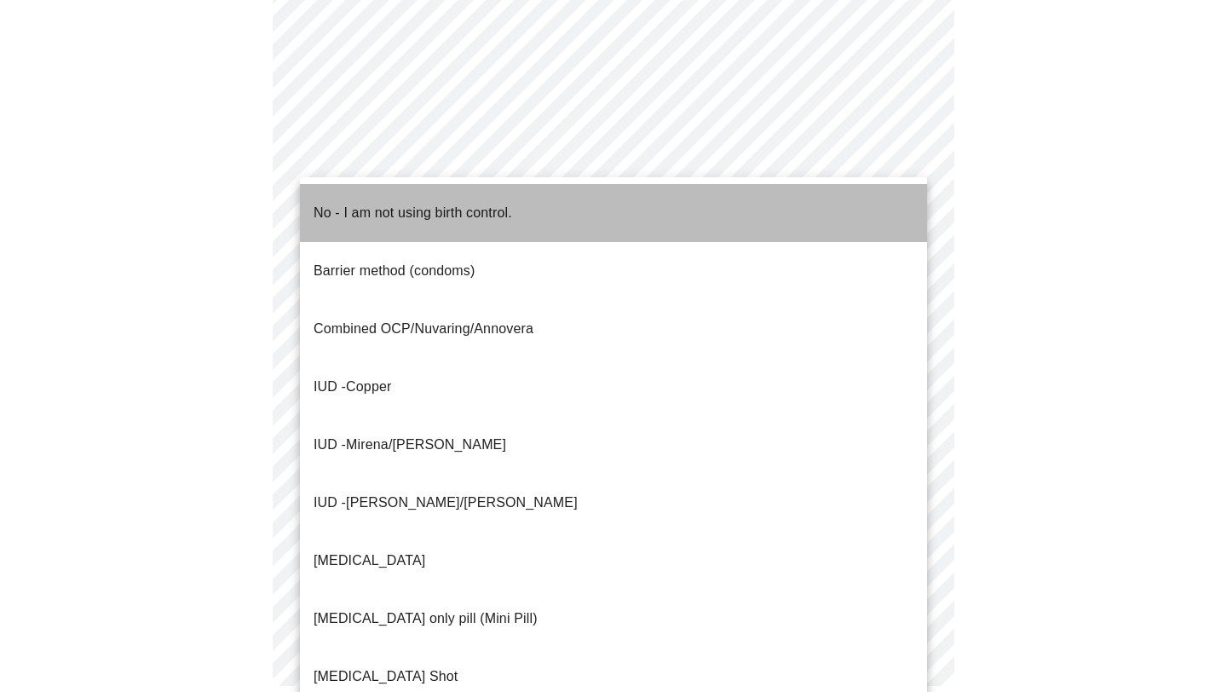
click at [355, 213] on span "No - I am not using birth control." at bounding box center [413, 213] width 199 height 48
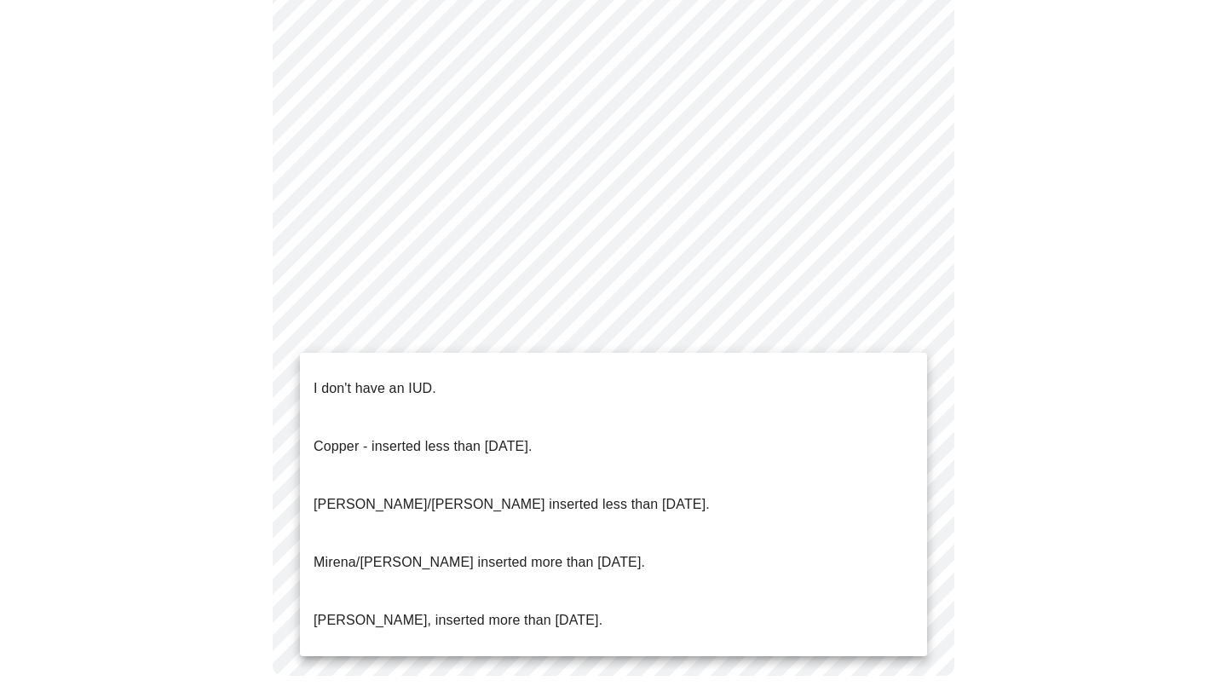
click at [360, 378] on p "I don't have an IUD." at bounding box center [375, 388] width 123 height 20
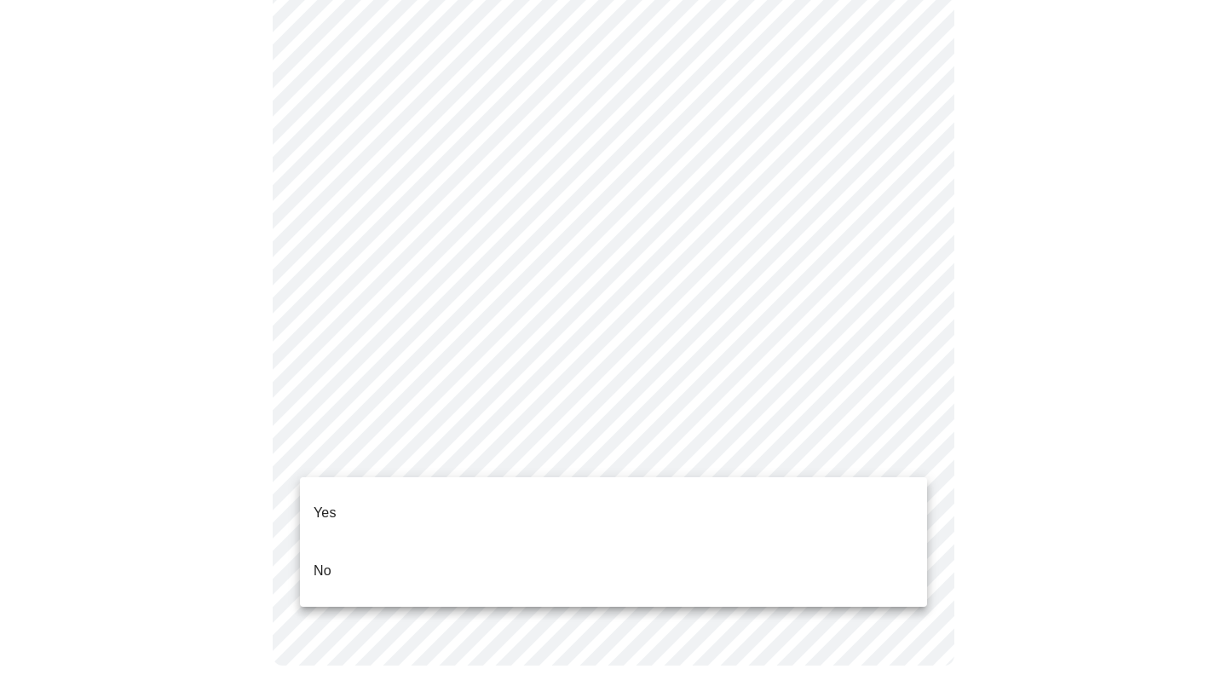
click at [364, 506] on li "Yes" at bounding box center [613, 513] width 627 height 58
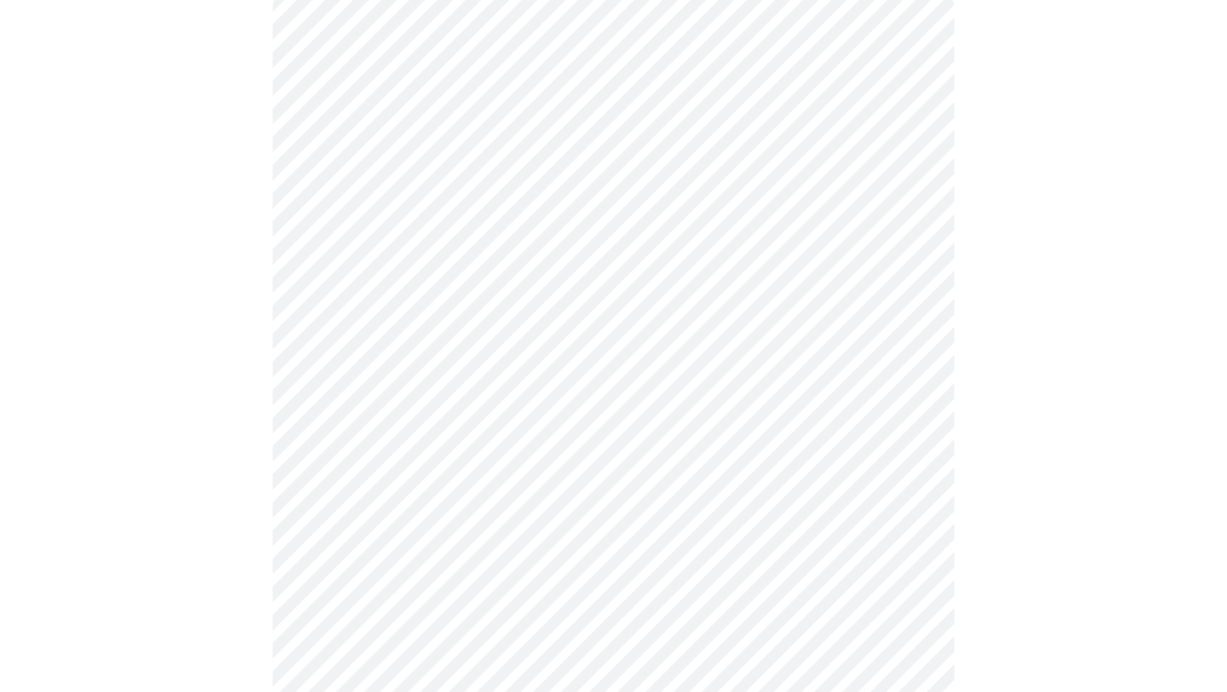
scroll to position [163, 0]
click at [357, 274] on body "MyMenopauseRx Appointments Messaging Labs Uploads Medications Community Refer a…" at bounding box center [614, 479] width 1214 height 1270
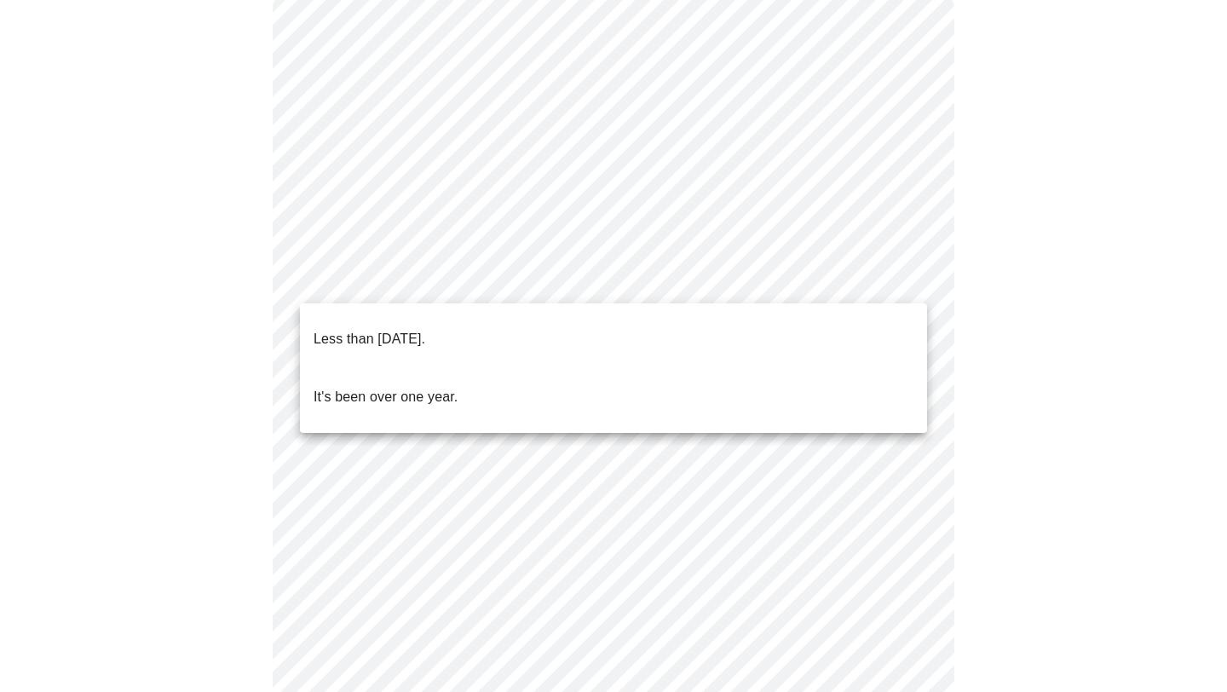
click at [358, 329] on p "Less than [DATE]." at bounding box center [370, 339] width 112 height 20
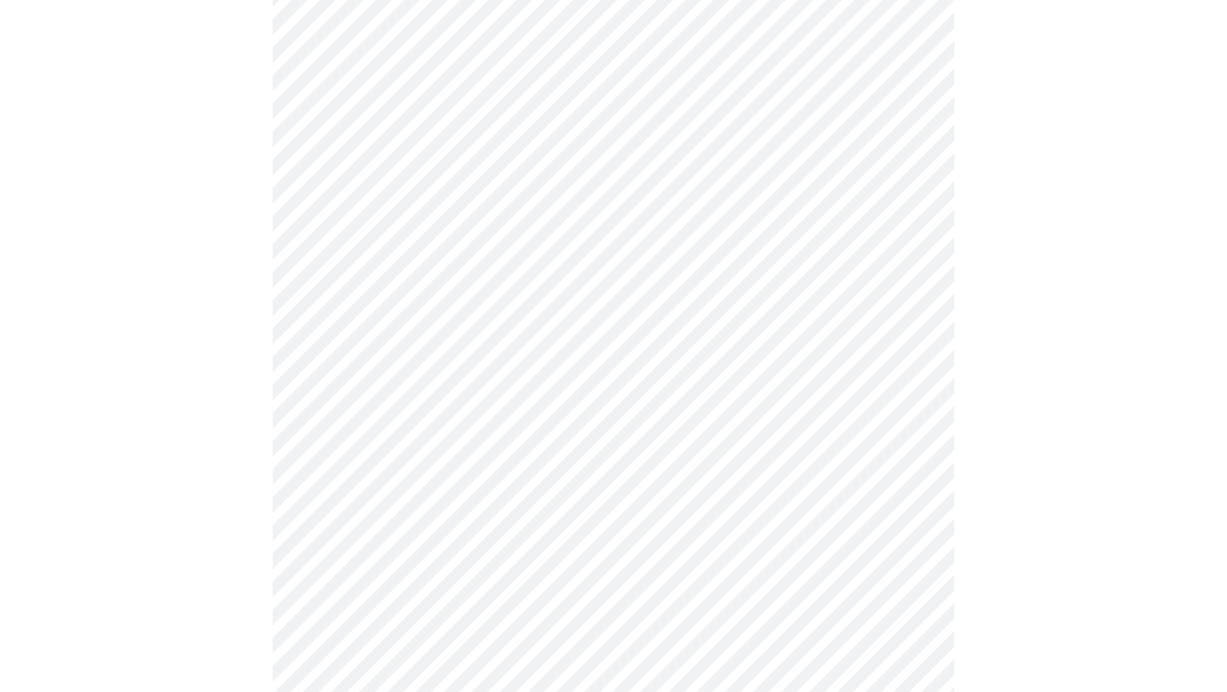
scroll to position [229, 0]
click at [427, 356] on body "MyMenopauseRx Appointments Messaging Labs Uploads Medications Community Refer a…" at bounding box center [614, 408] width 1214 height 1260
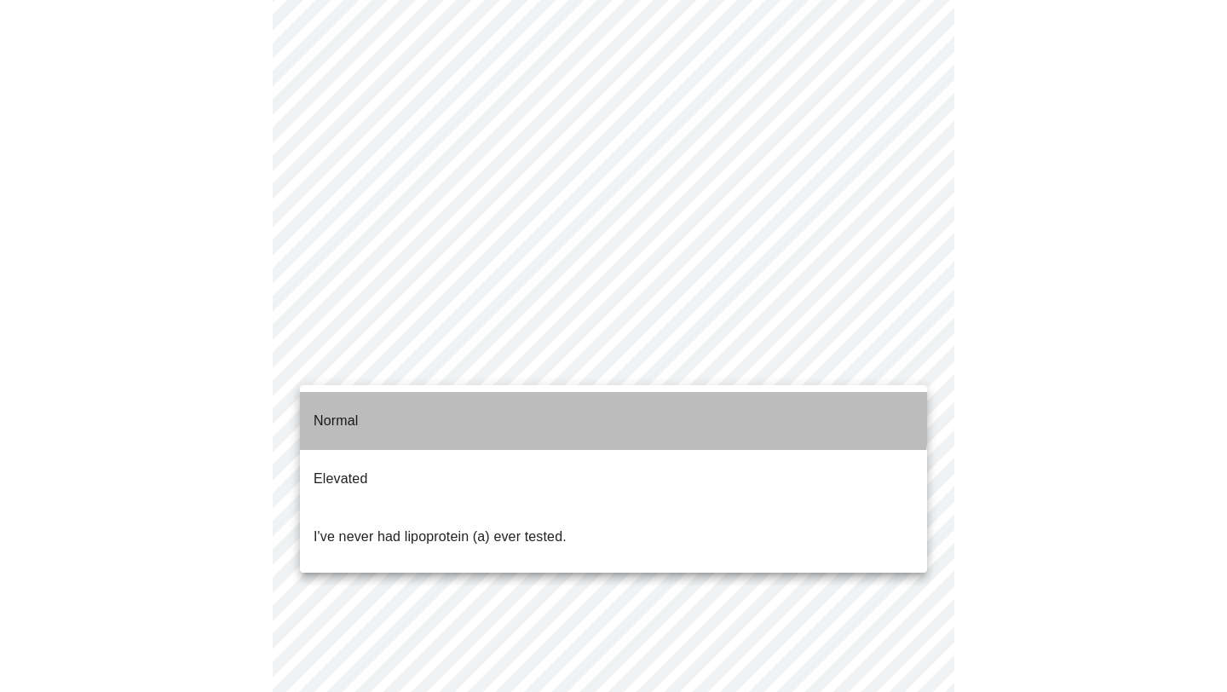
click at [380, 401] on li "Normal" at bounding box center [613, 421] width 627 height 58
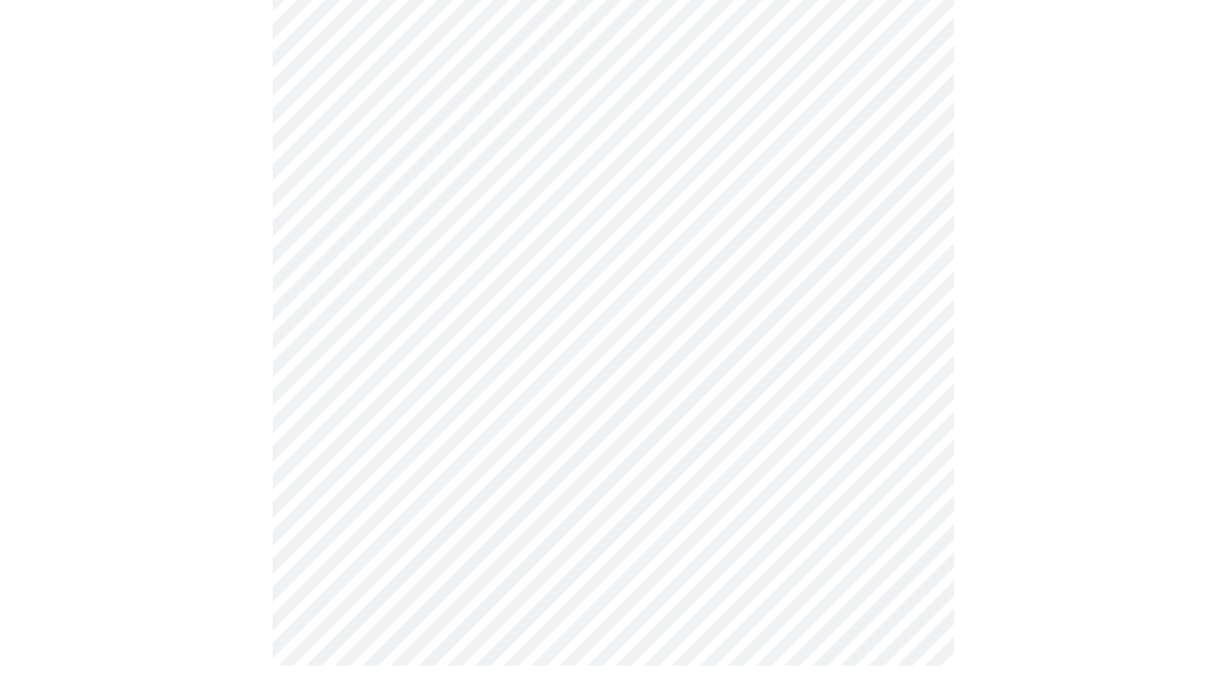
scroll to position [0, 0]
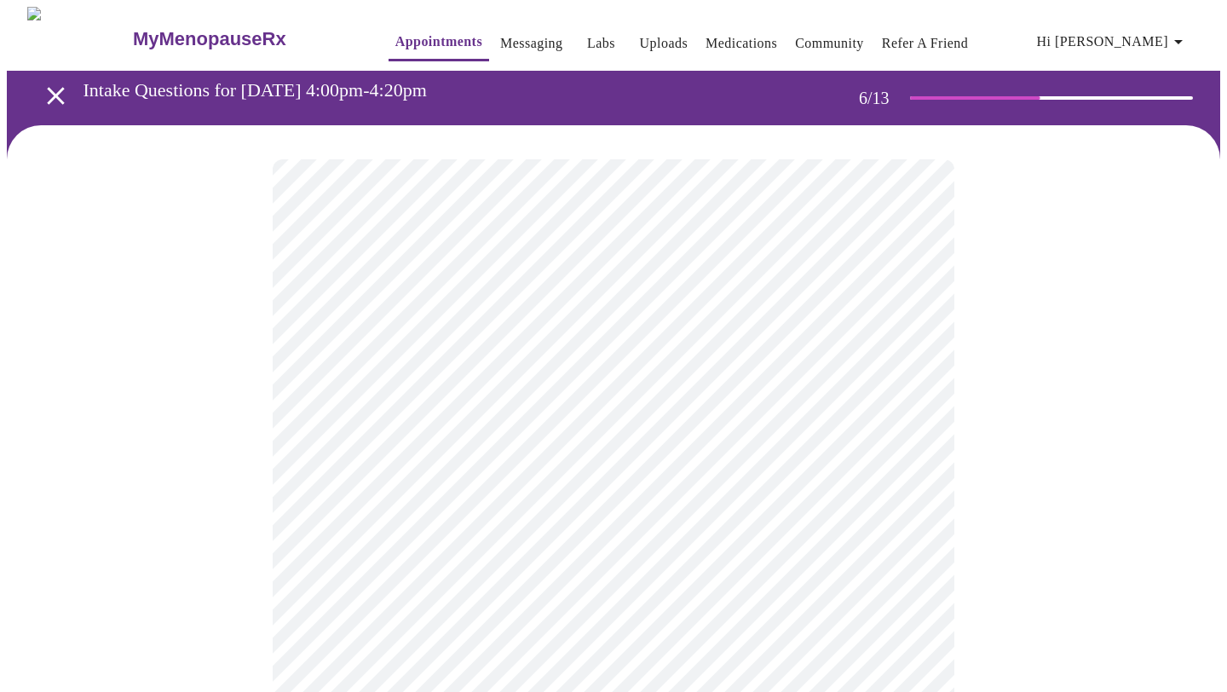
click at [393, 495] on body "MyMenopauseRx Appointments Messaging Labs Uploads Medications Community Refer a…" at bounding box center [614, 450] width 1214 height 886
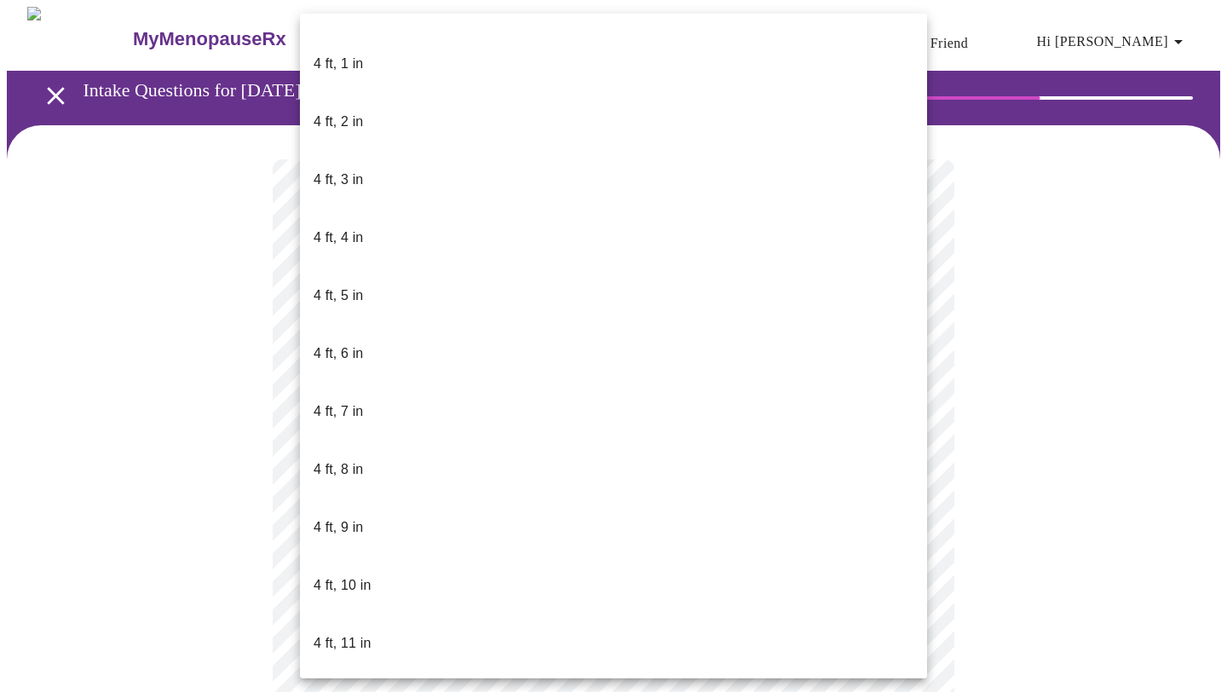
scroll to position [747, 0]
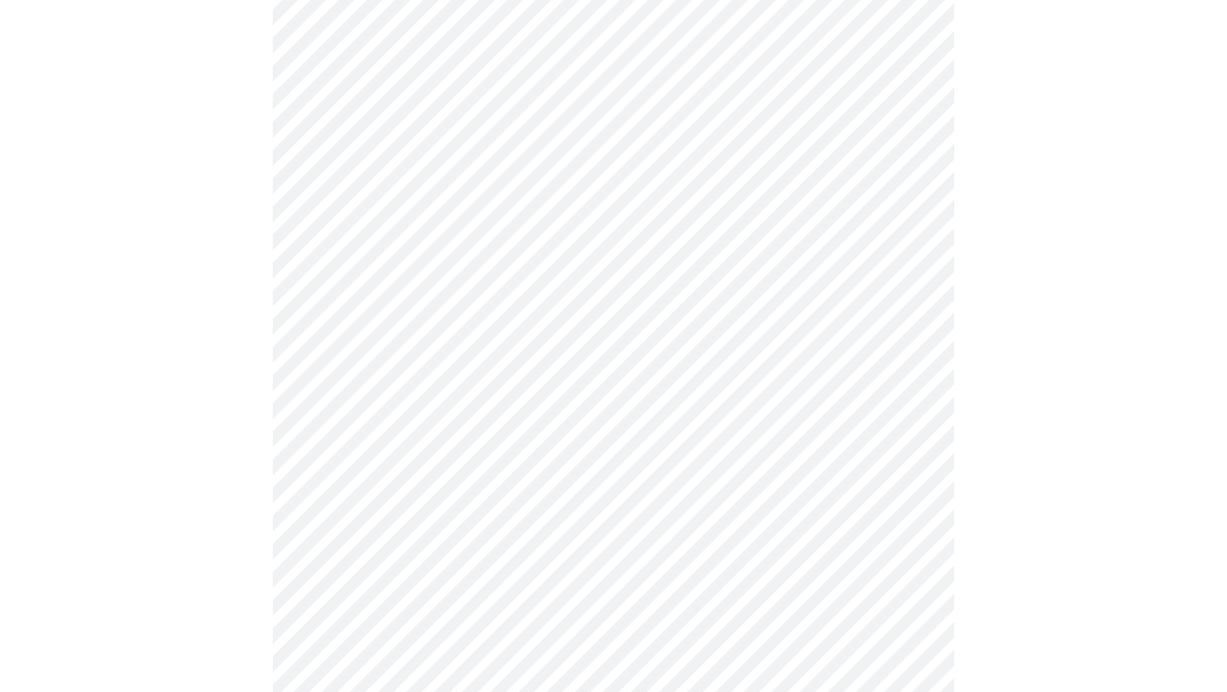
scroll to position [4342, 0]
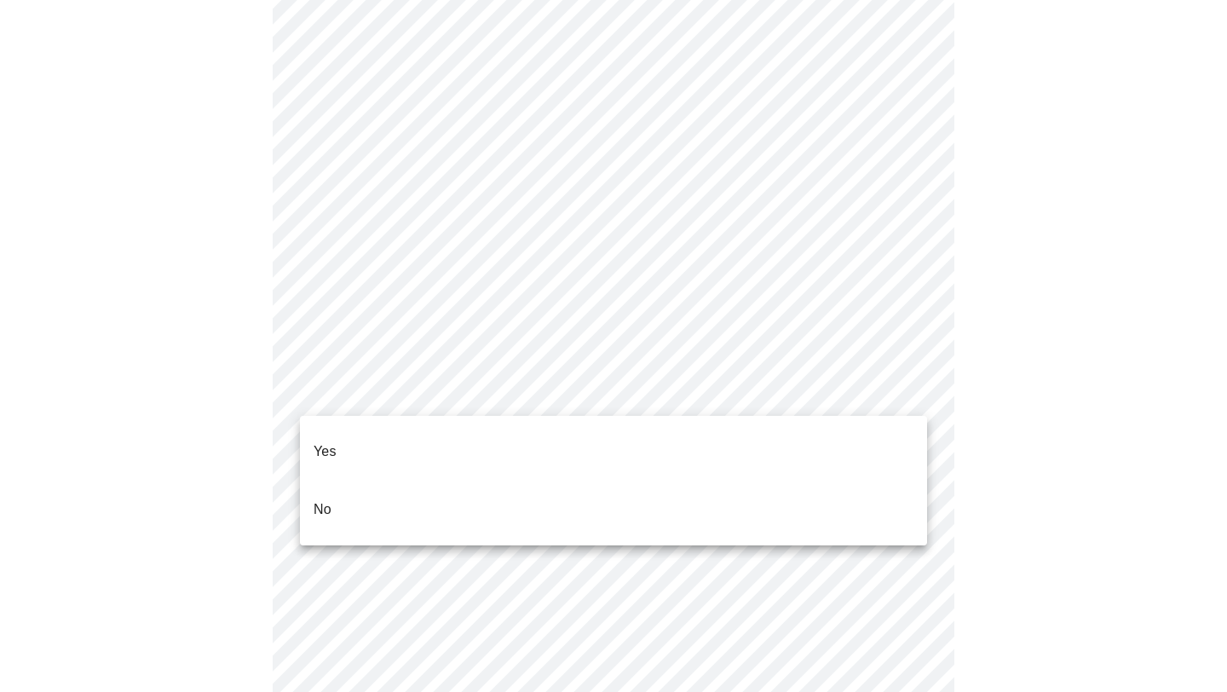
click at [367, 481] on li "No" at bounding box center [613, 510] width 627 height 58
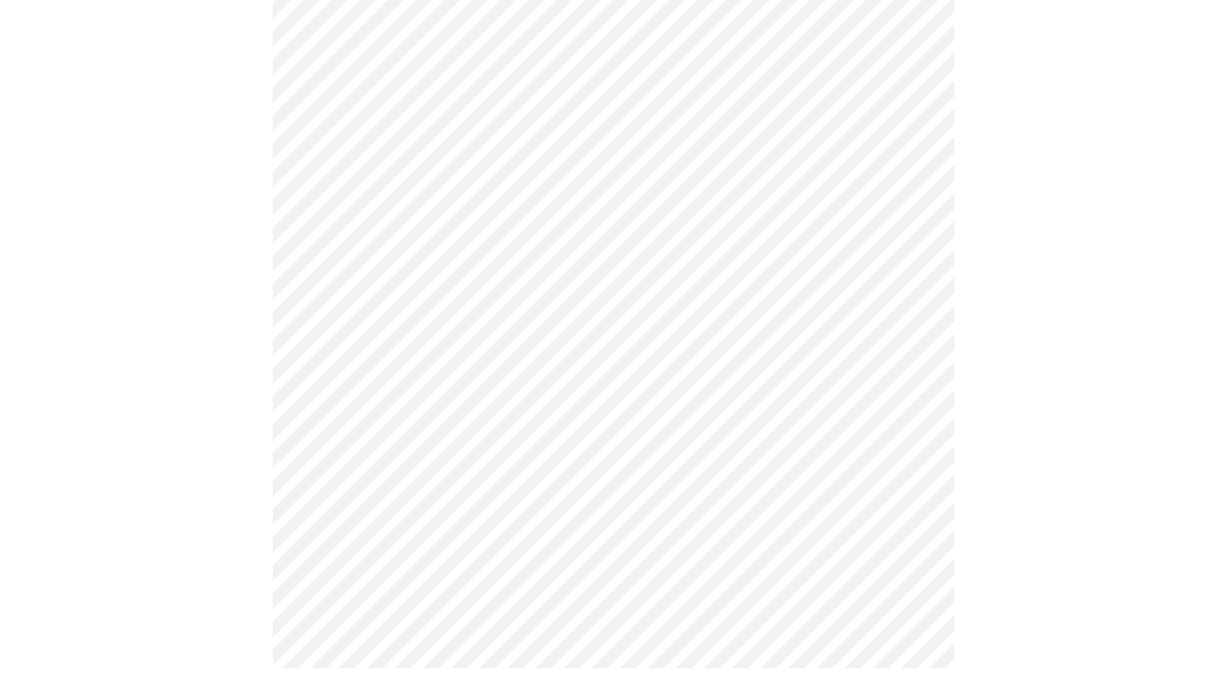
scroll to position [1510, 0]
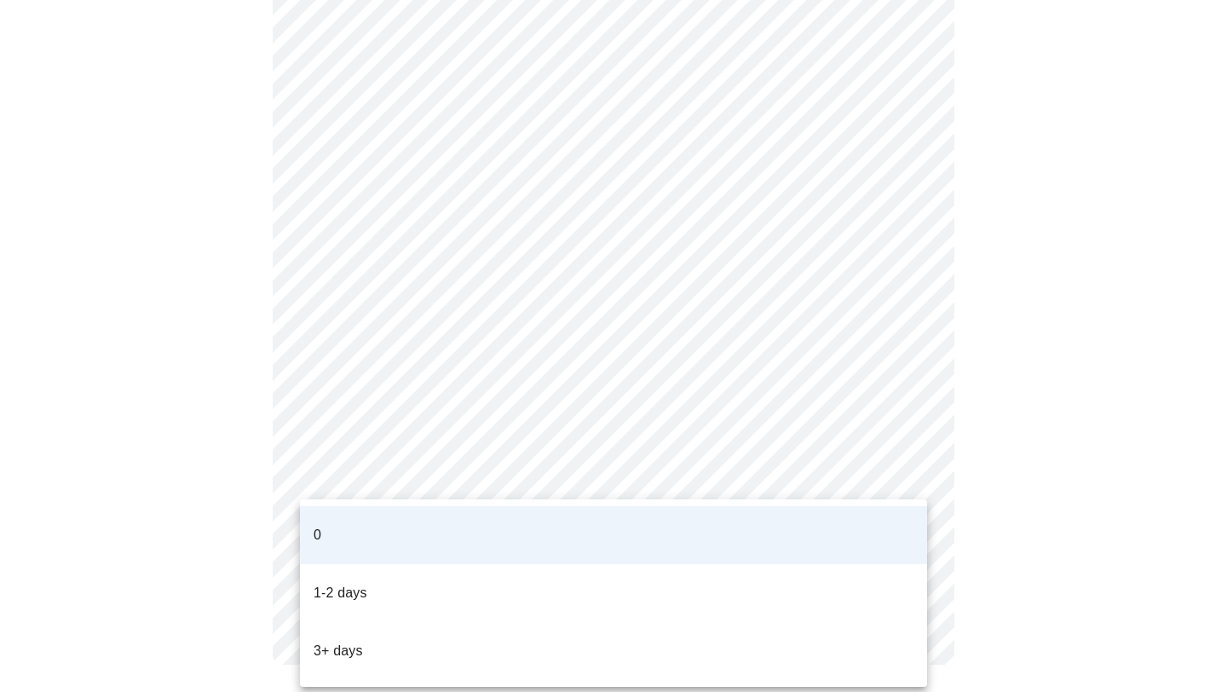
click at [383, 564] on li "1-2 days" at bounding box center [613, 593] width 627 height 58
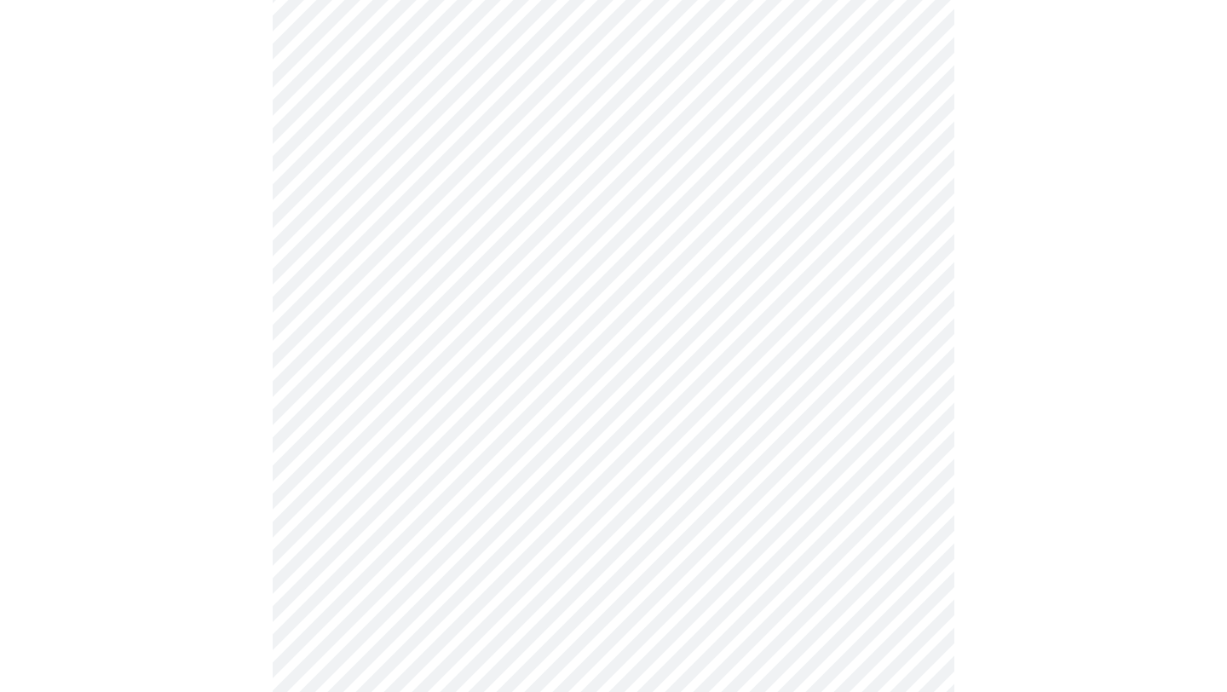
scroll to position [258, 0]
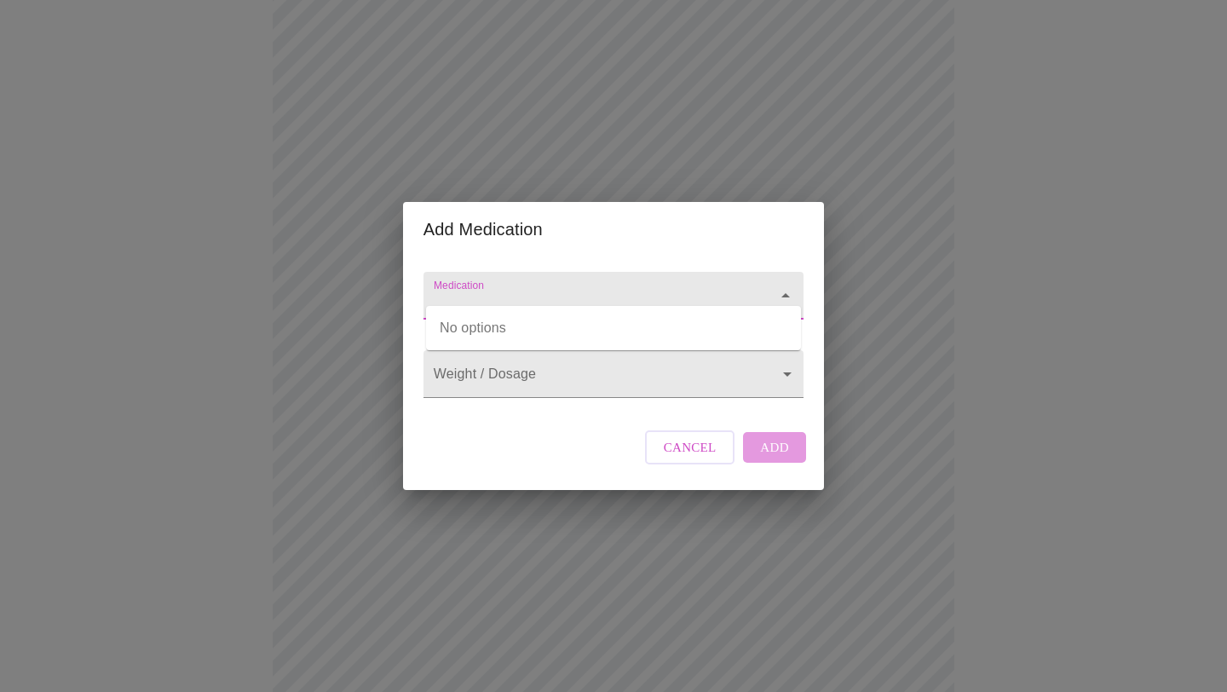
click at [548, 288] on input "Medication" at bounding box center [589, 304] width 318 height 32
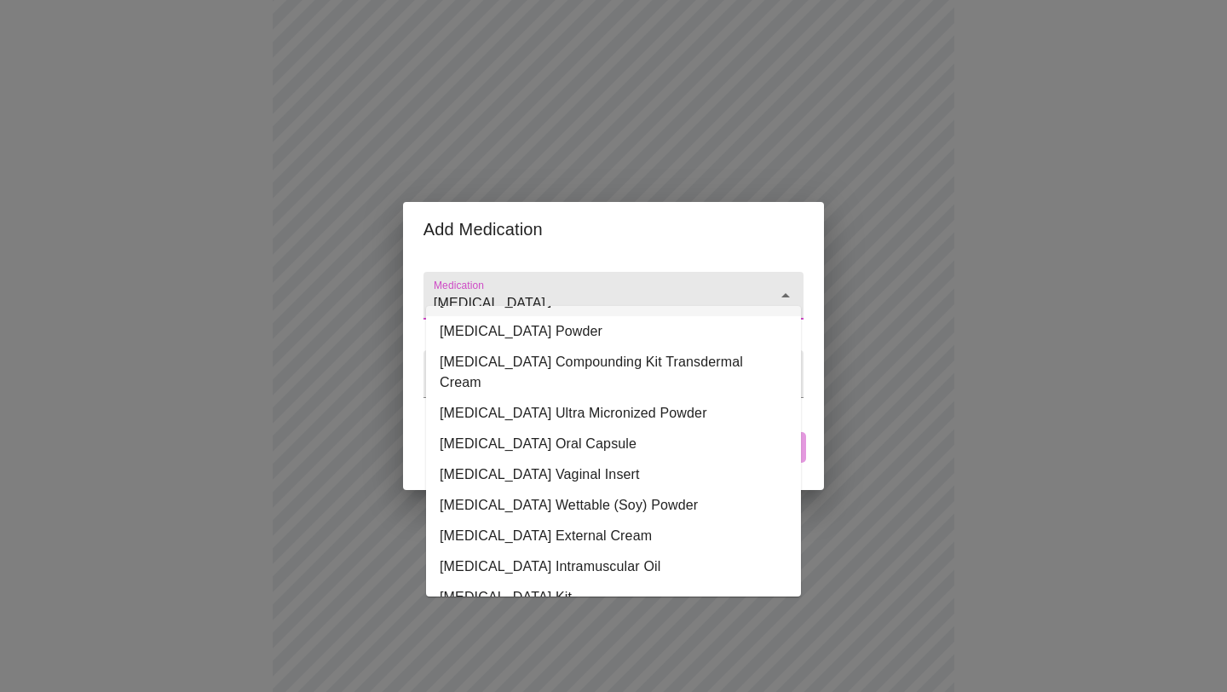
scroll to position [217, 0]
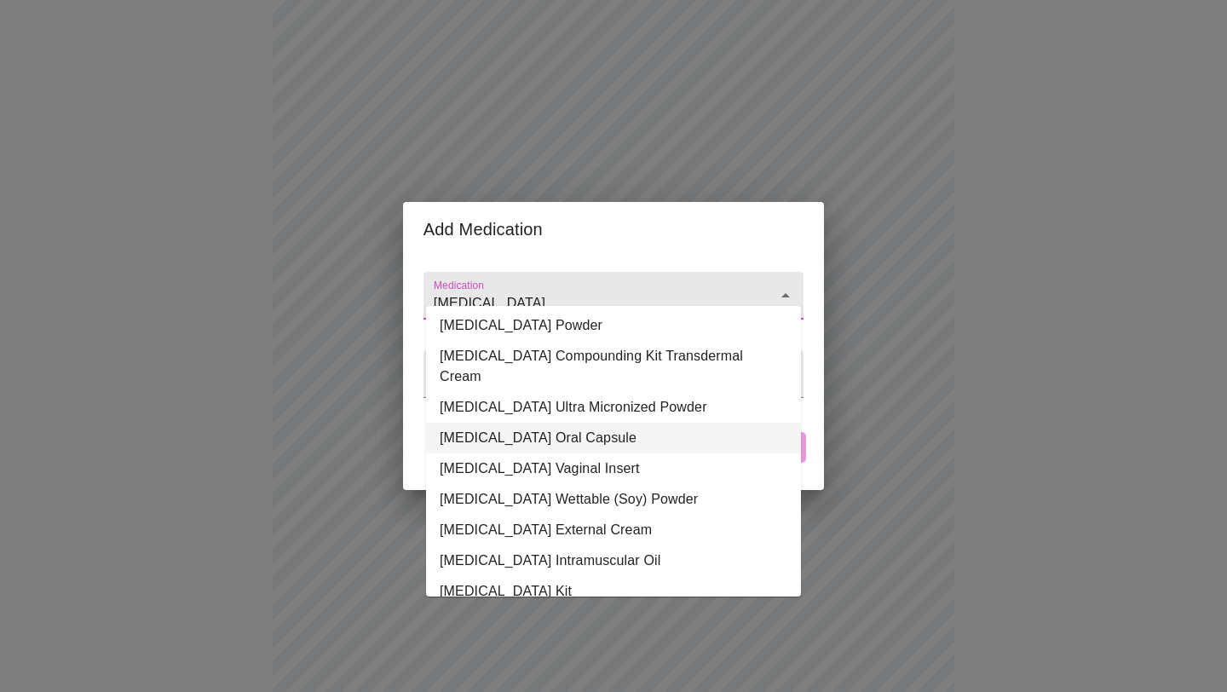
click at [556, 423] on li "[MEDICAL_DATA] Oral Capsule" at bounding box center [613, 438] width 375 height 31
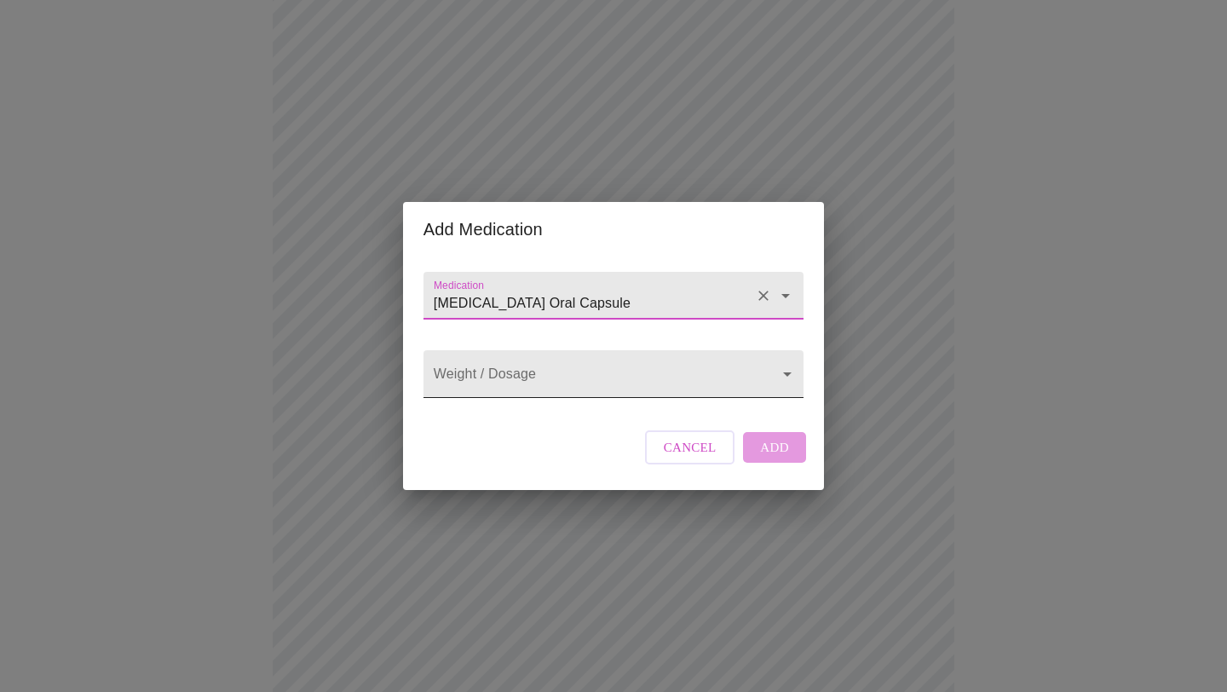
type input "[MEDICAL_DATA] Oral Capsule"
click at [519, 375] on body "MyMenopauseRx Appointments Messaging Labs Uploads Medications Community Refer a…" at bounding box center [614, 470] width 1214 height 1442
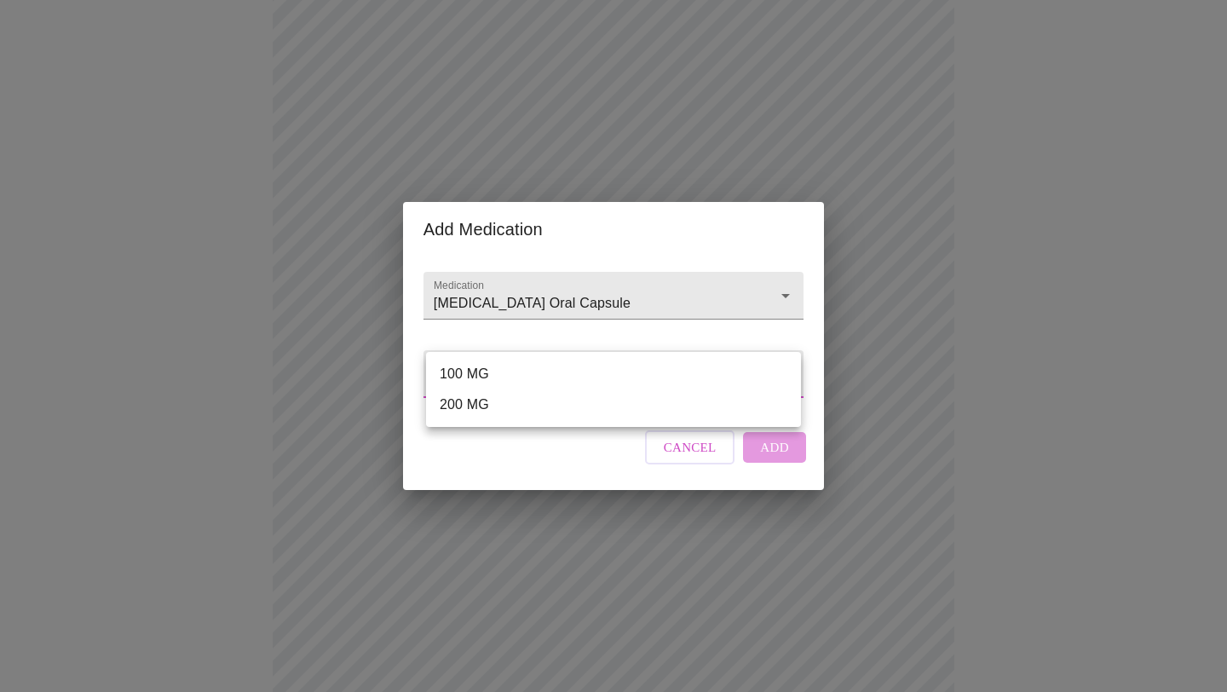
click at [486, 374] on li "100 MG" at bounding box center [613, 374] width 375 height 31
type input "100 MG"
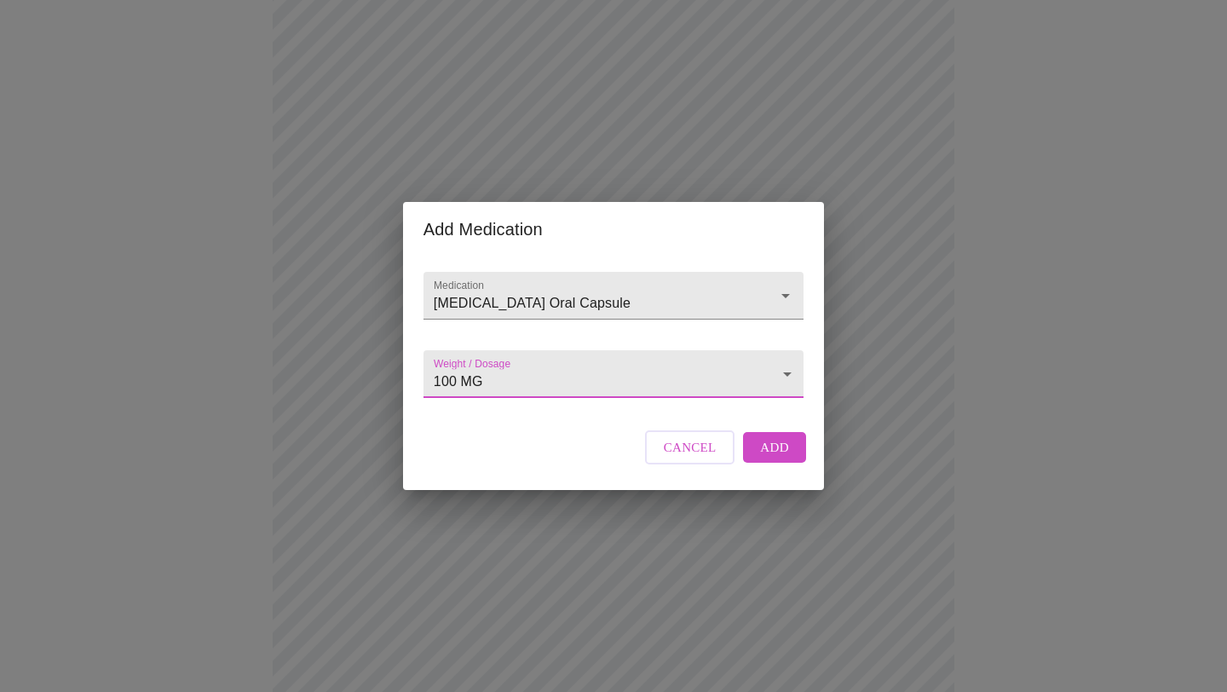
click at [781, 459] on span "Add" at bounding box center [774, 447] width 29 height 22
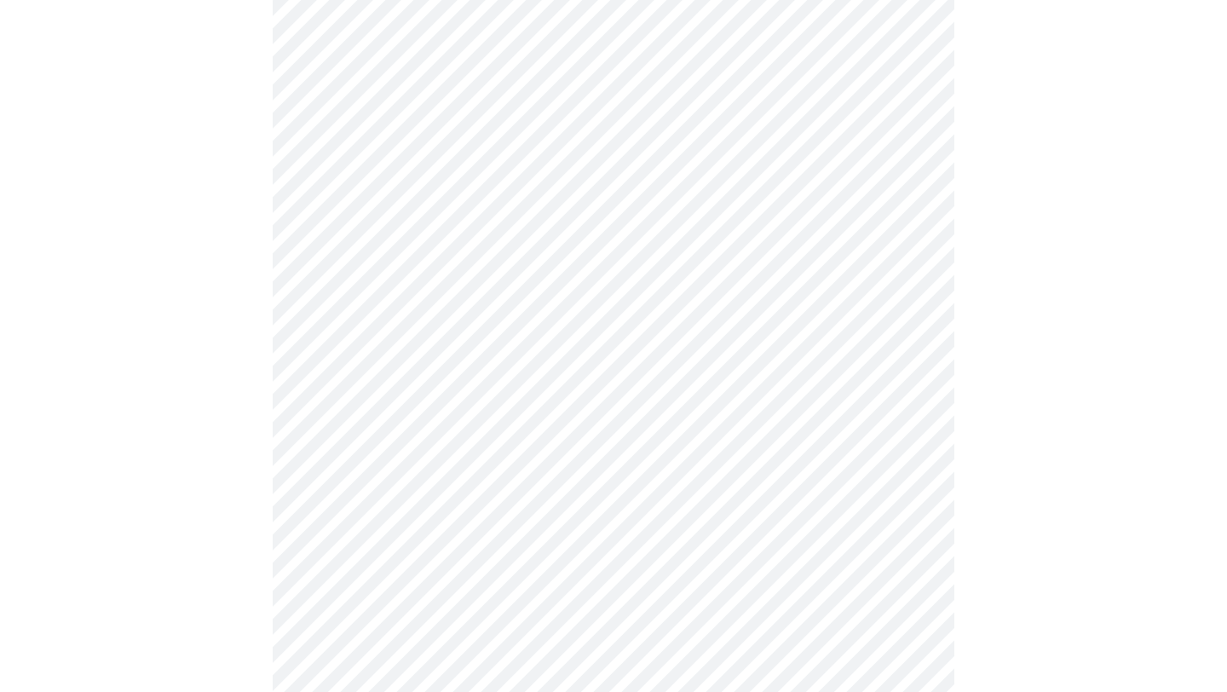
scroll to position [750, 0]
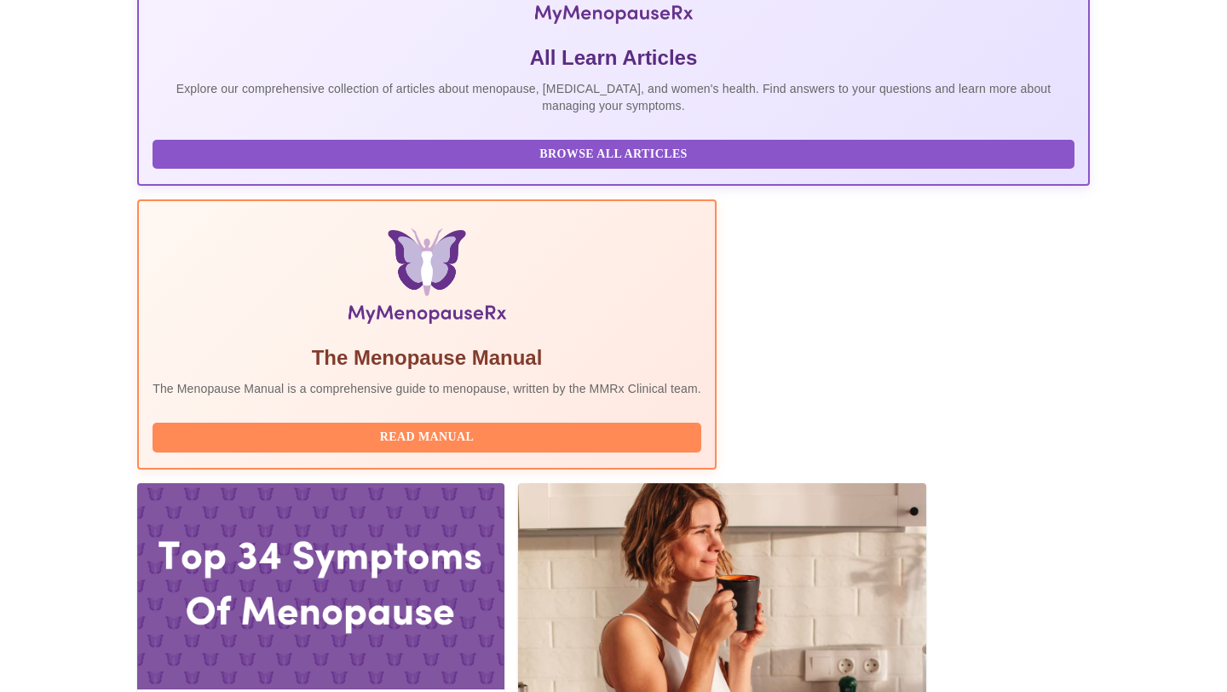
scroll to position [349, 0]
